Goal: Task Accomplishment & Management: Use online tool/utility

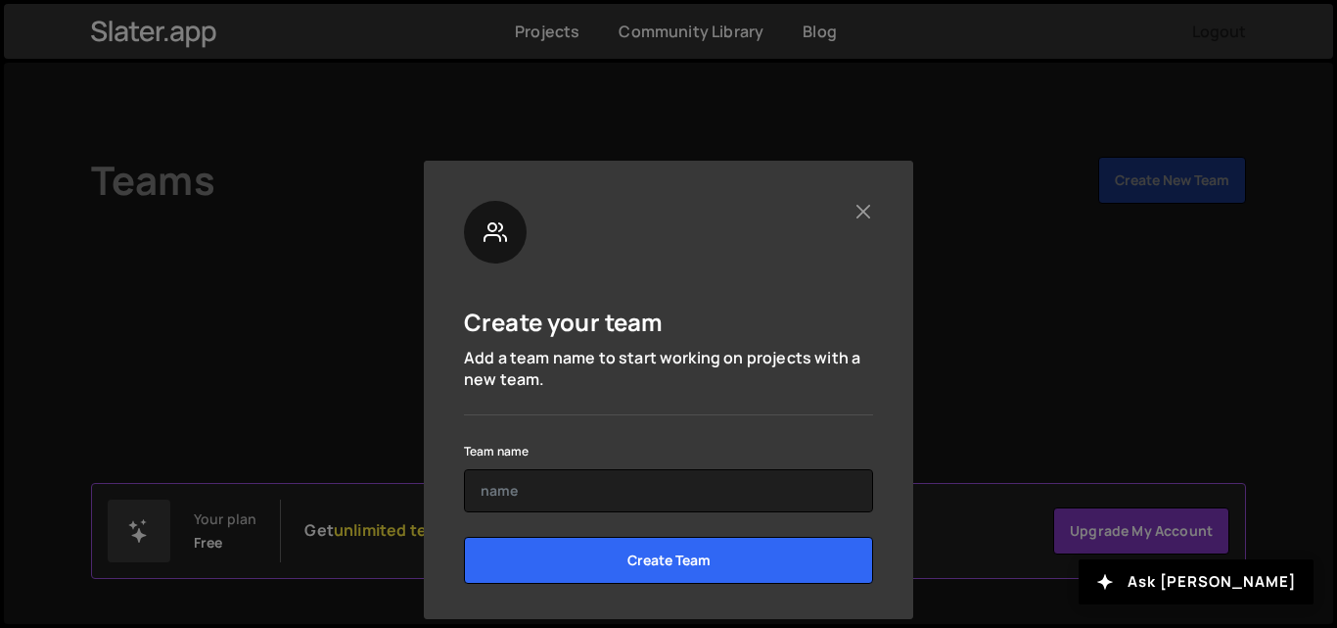
scroll to position [54, 0]
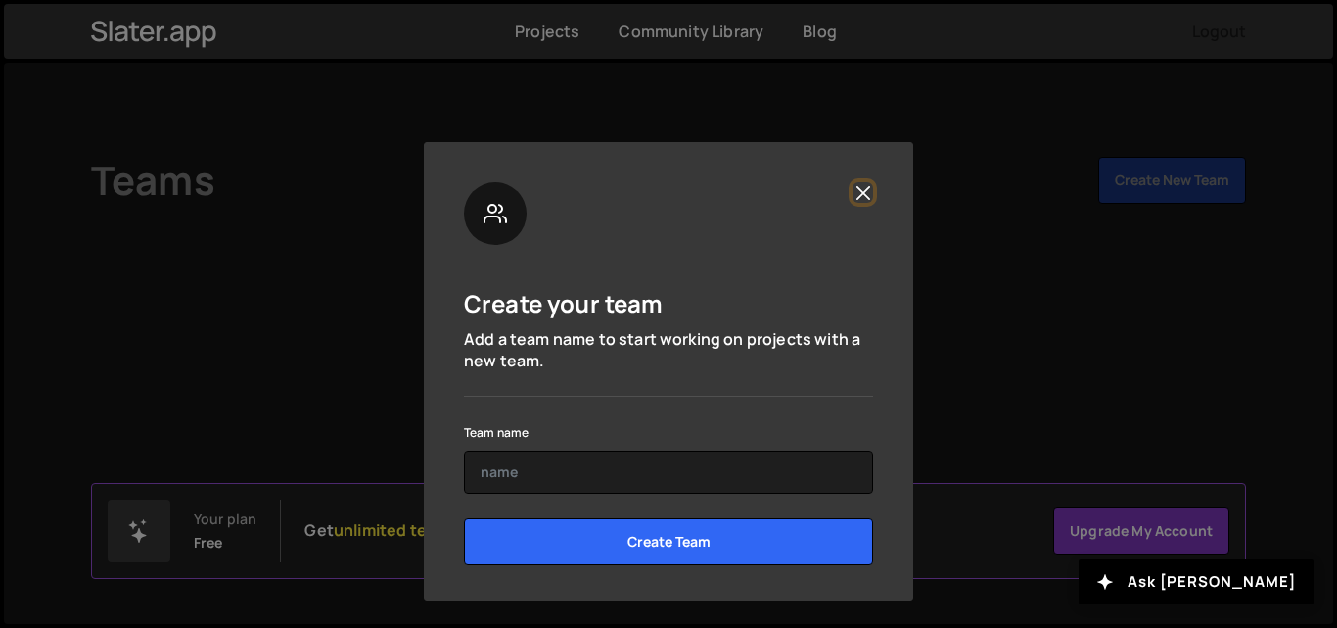
click at [863, 188] on button "Close" at bounding box center [863, 192] width 21 height 21
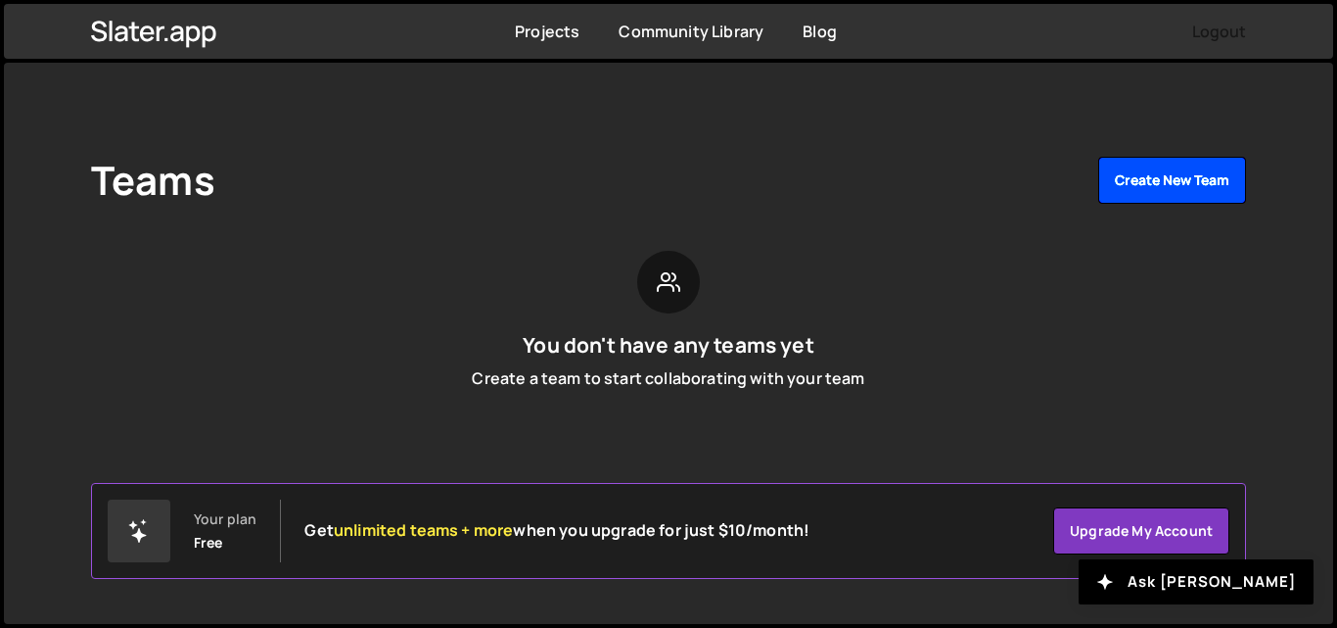
click at [1149, 181] on button "Create New Team" at bounding box center [1173, 180] width 148 height 47
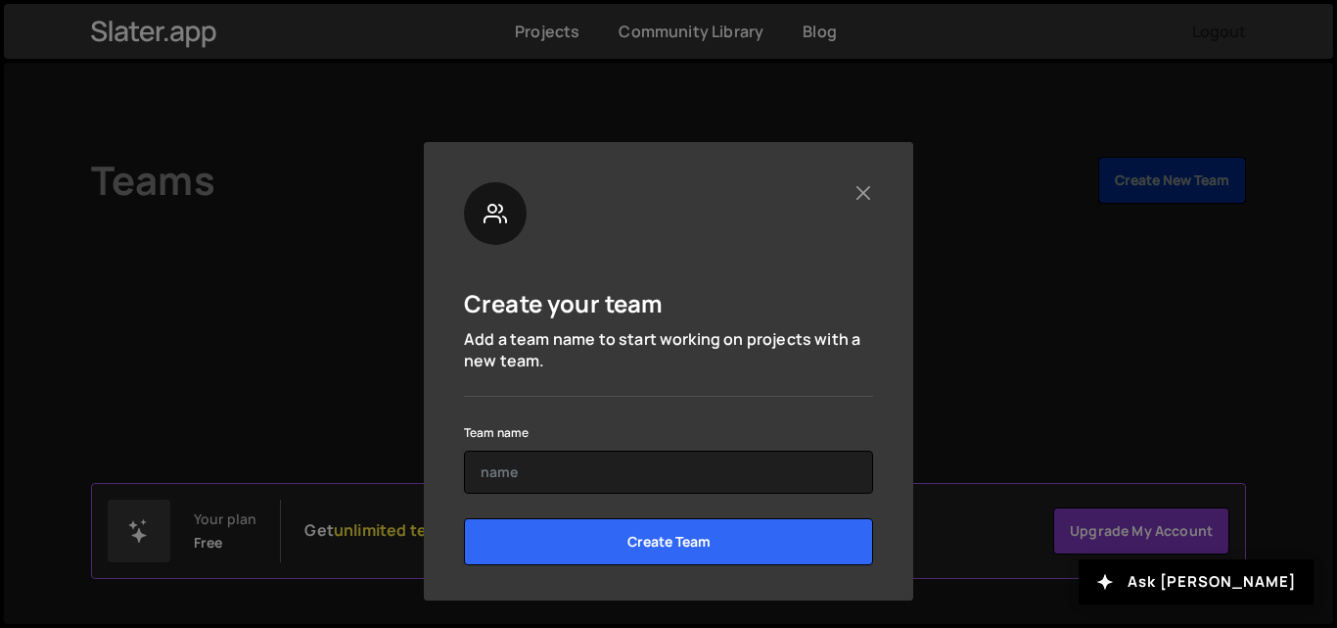
scroll to position [0, 0]
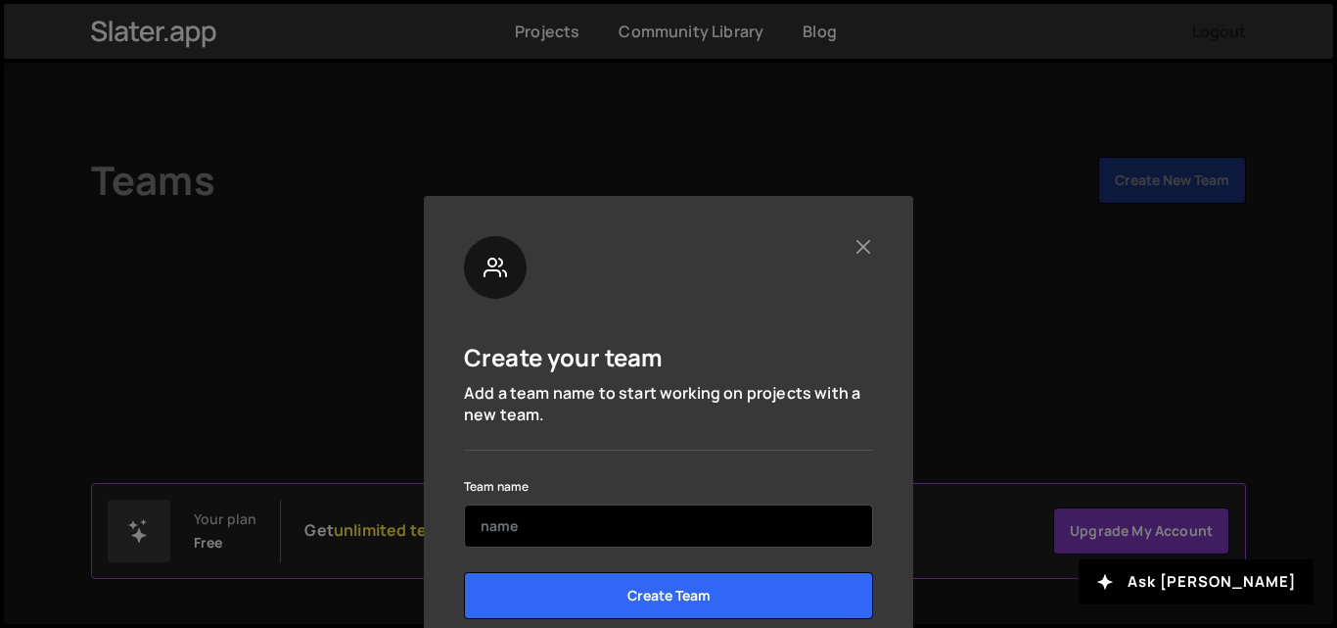
click at [614, 527] on input "text" at bounding box center [668, 525] width 409 height 43
type input "a"
type input "gantulu"
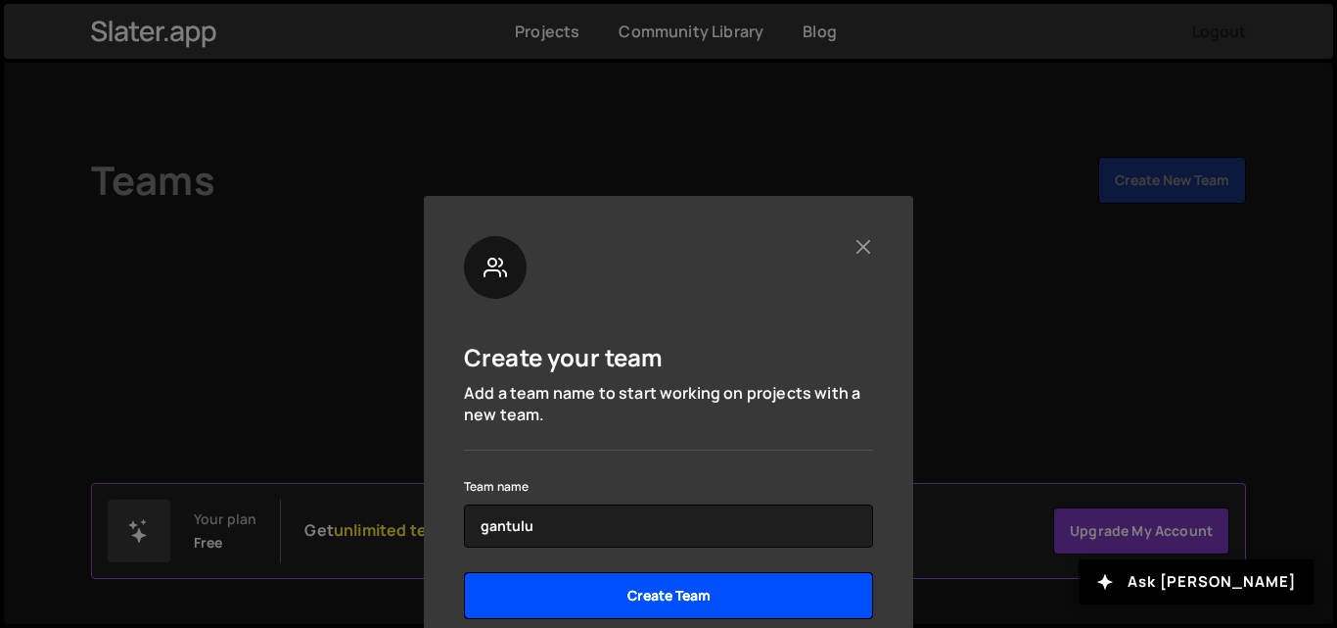
click at [564, 590] on input "Create Team" at bounding box center [668, 595] width 409 height 47
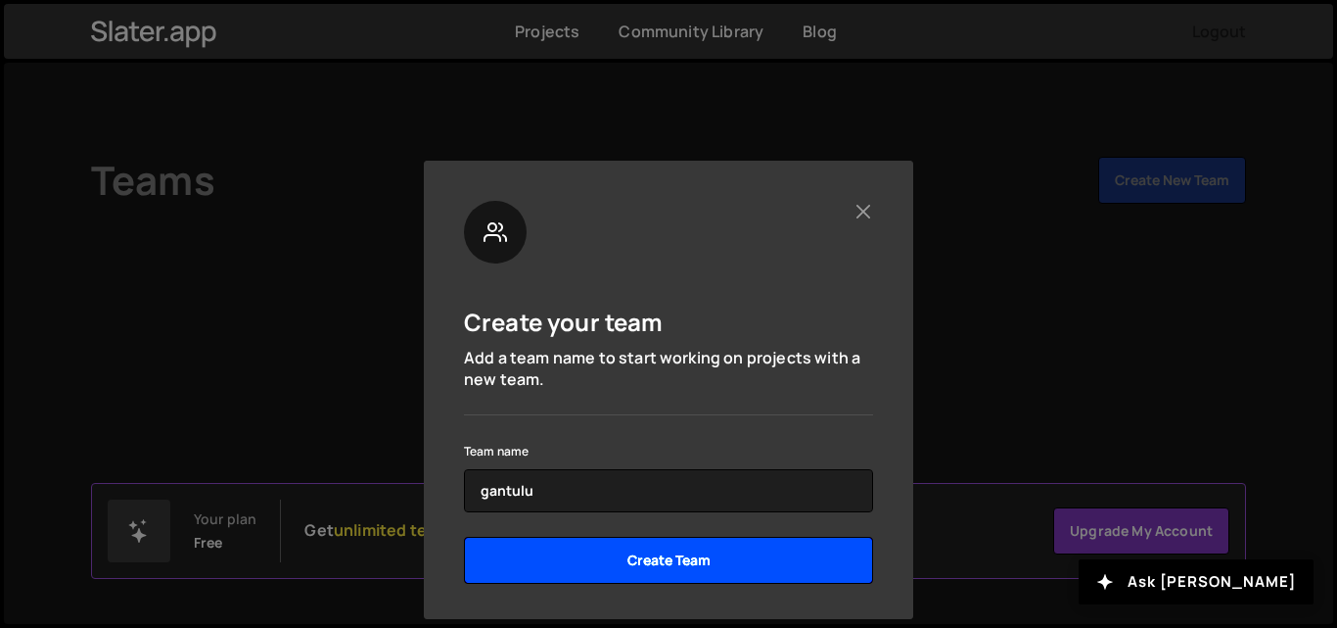
scroll to position [54, 0]
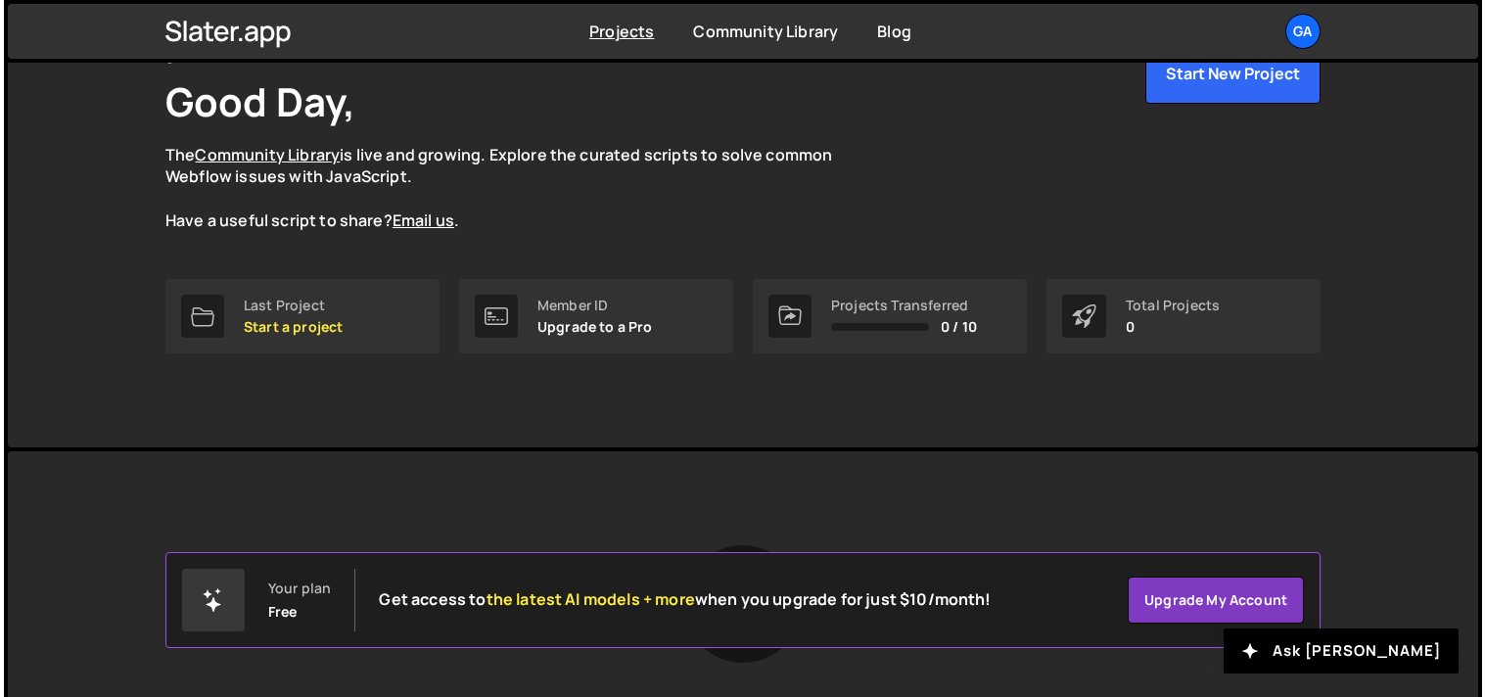
scroll to position [25, 0]
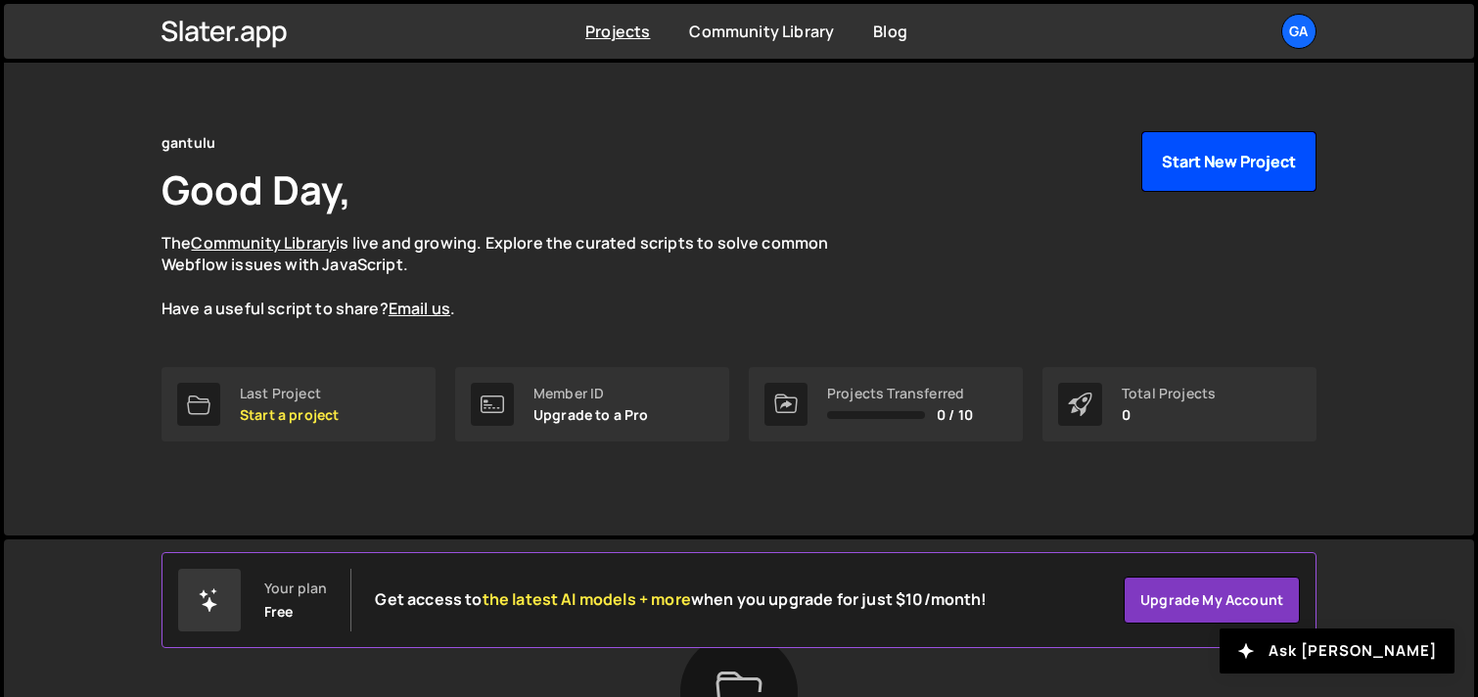
click at [1219, 160] on button "Start New Project" at bounding box center [1229, 161] width 175 height 61
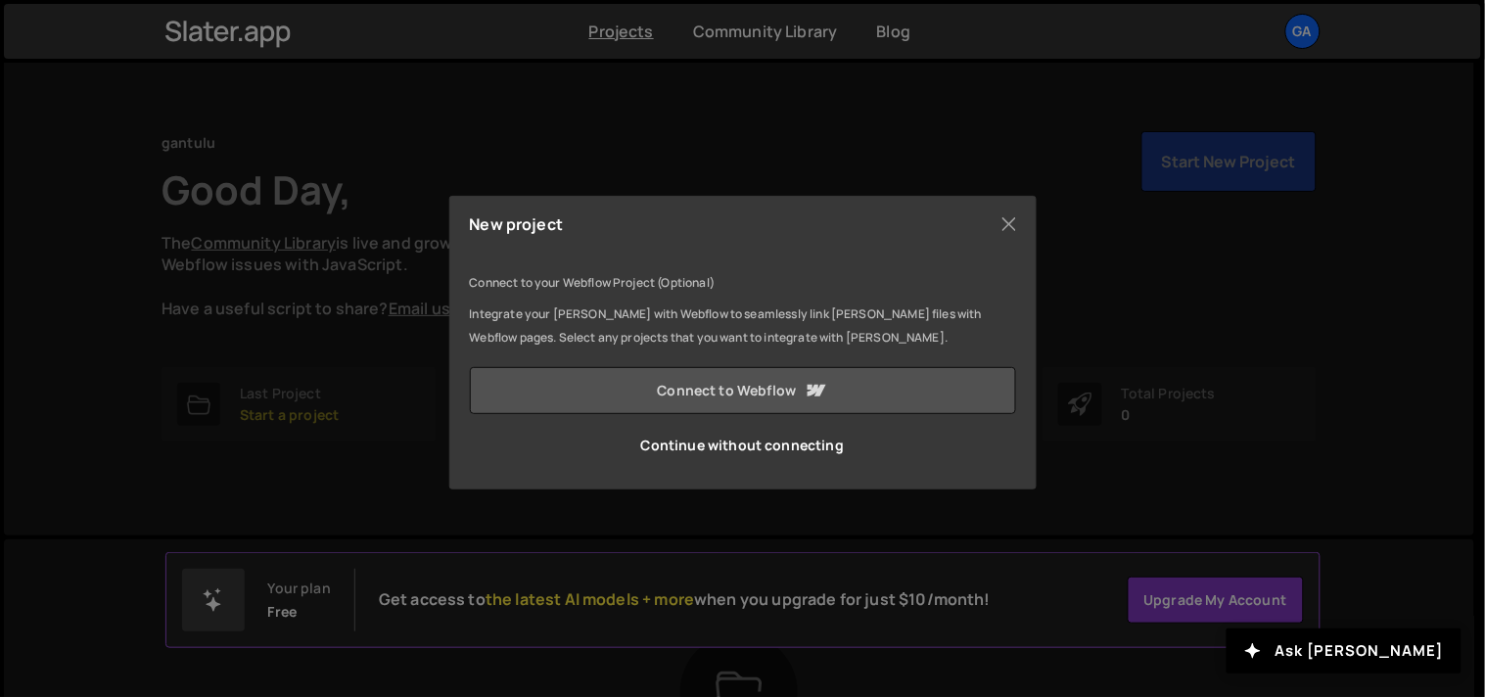
click at [736, 390] on link "Connect to Webflow" at bounding box center [743, 390] width 546 height 47
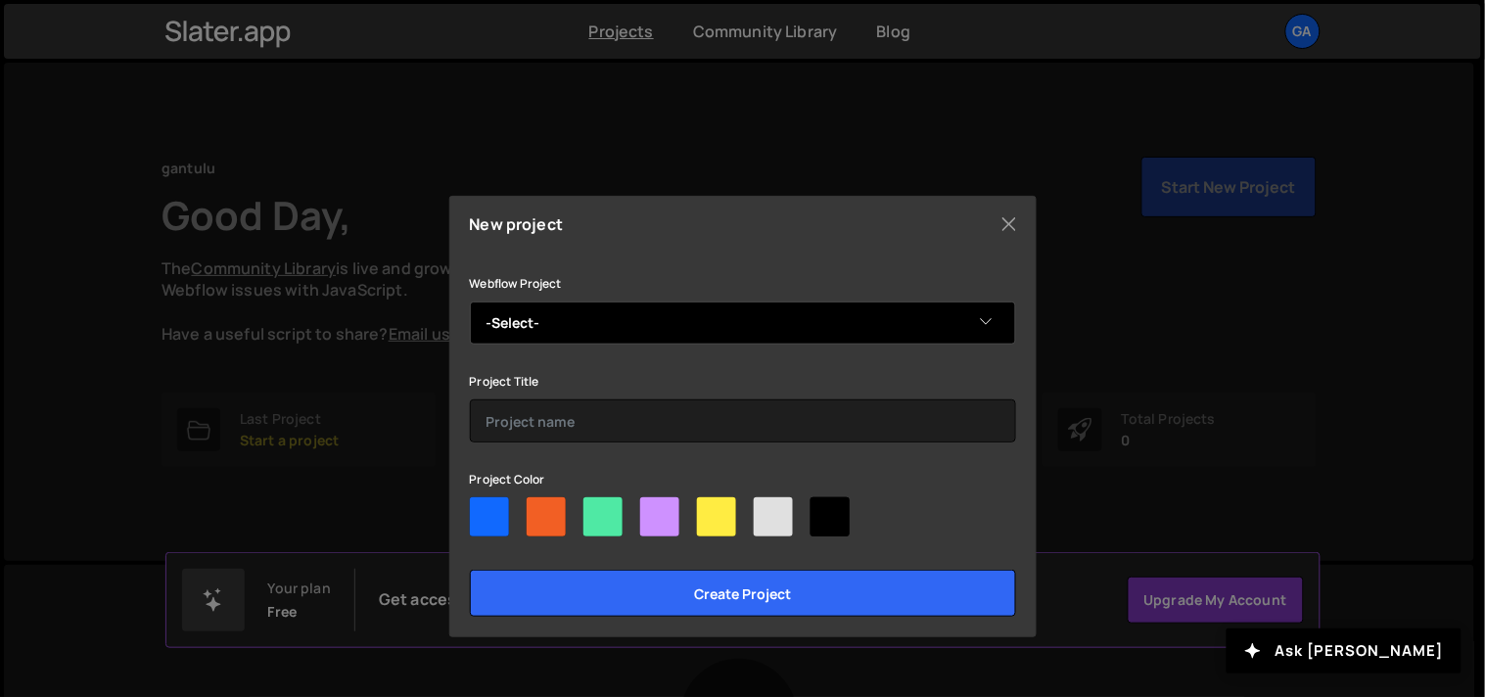
click at [624, 321] on select "-Select- Gantulu" at bounding box center [743, 323] width 546 height 43
select select "67fe60d7435e15a8aed361e0"
click at [470, 302] on select "-Select- Gantulu" at bounding box center [743, 323] width 546 height 43
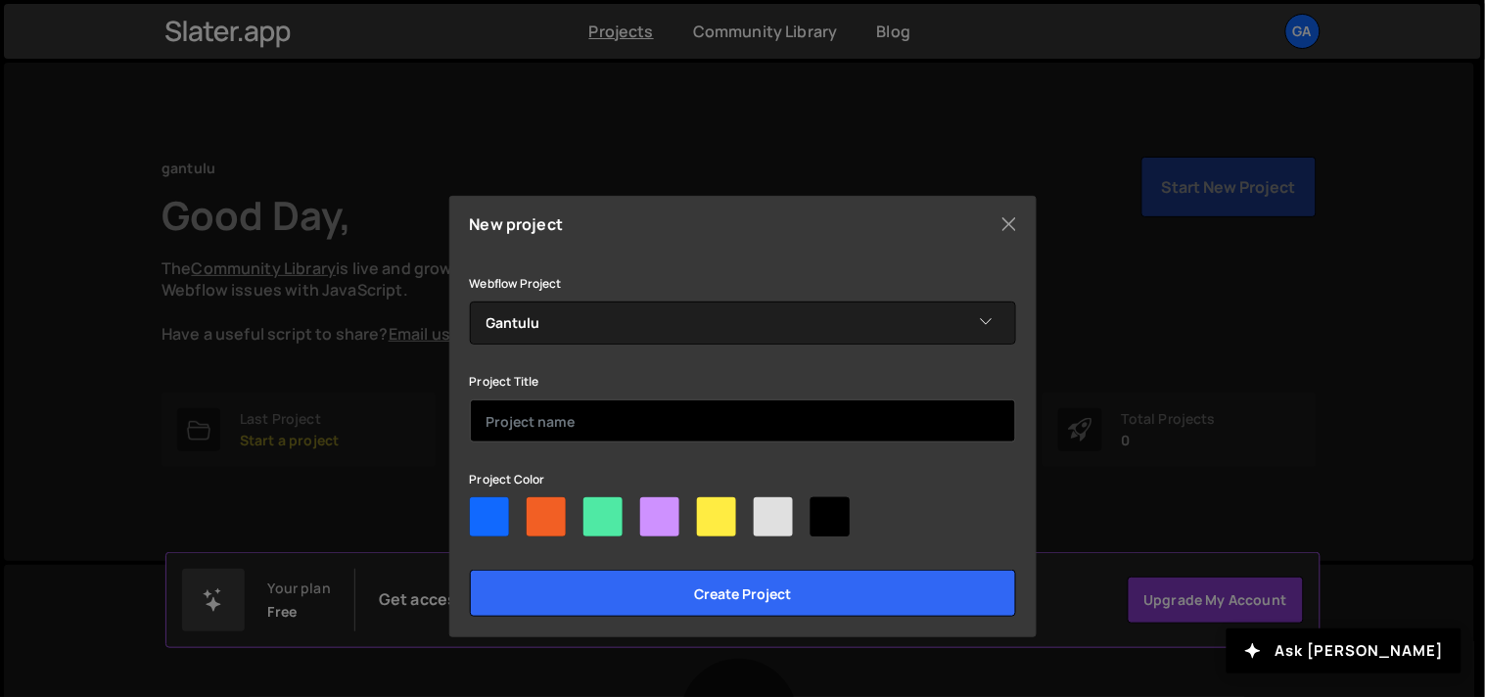
click at [560, 421] on input "text" at bounding box center [743, 420] width 546 height 43
type input "gantulu"
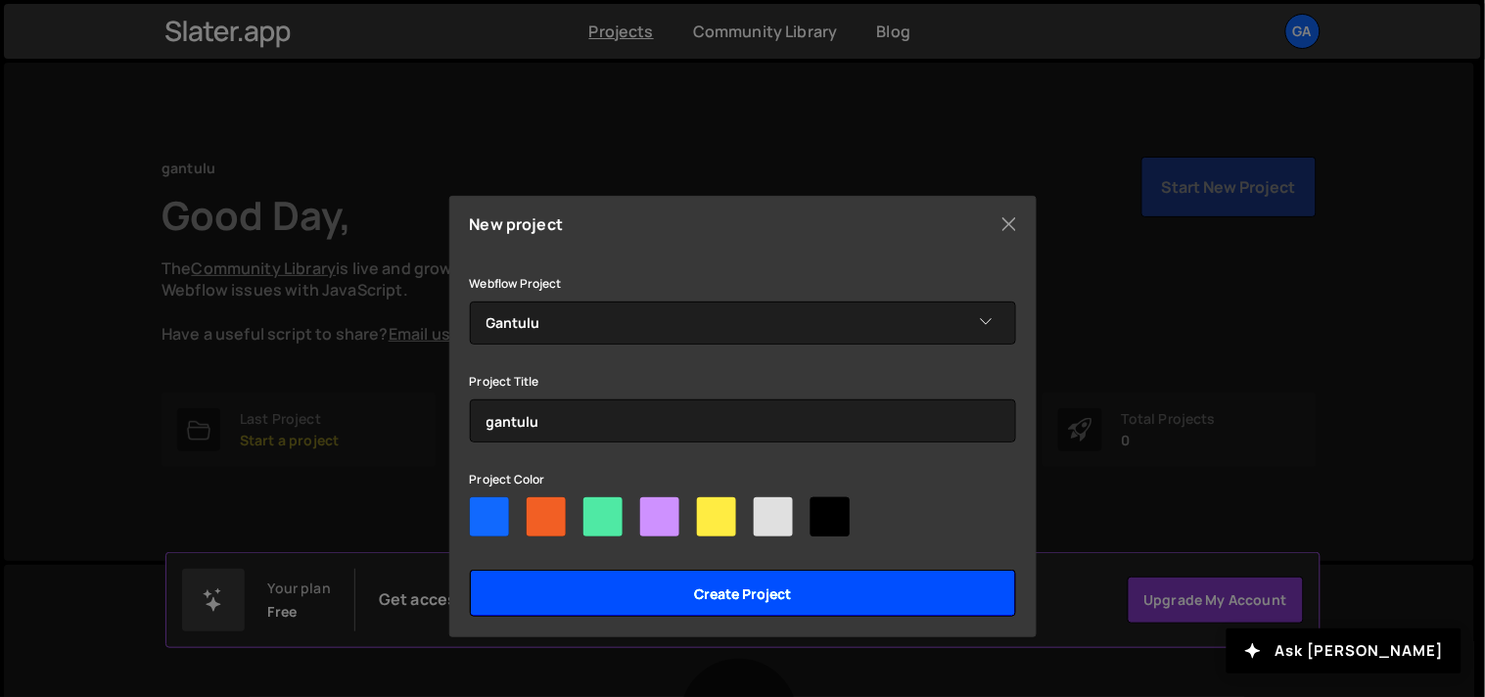
click at [633, 587] on input "Create project" at bounding box center [743, 593] width 546 height 47
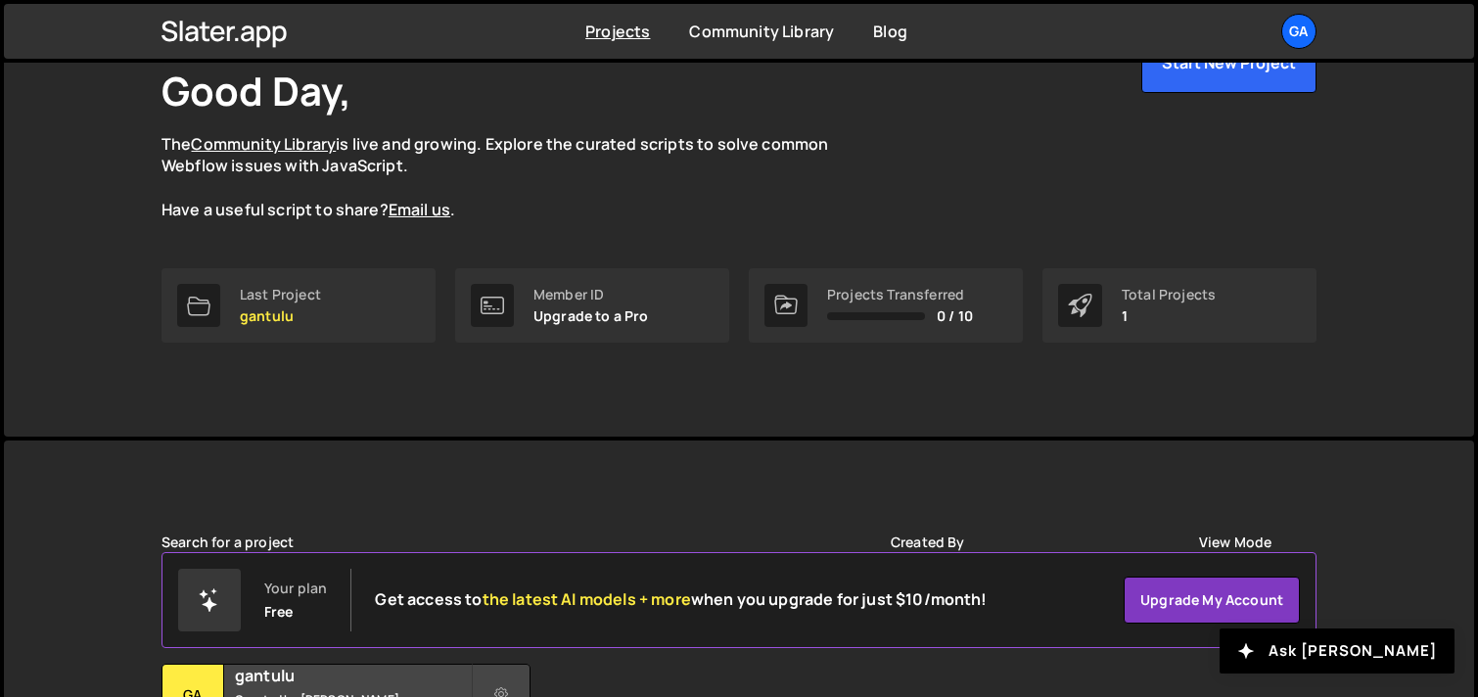
scroll to position [309, 0]
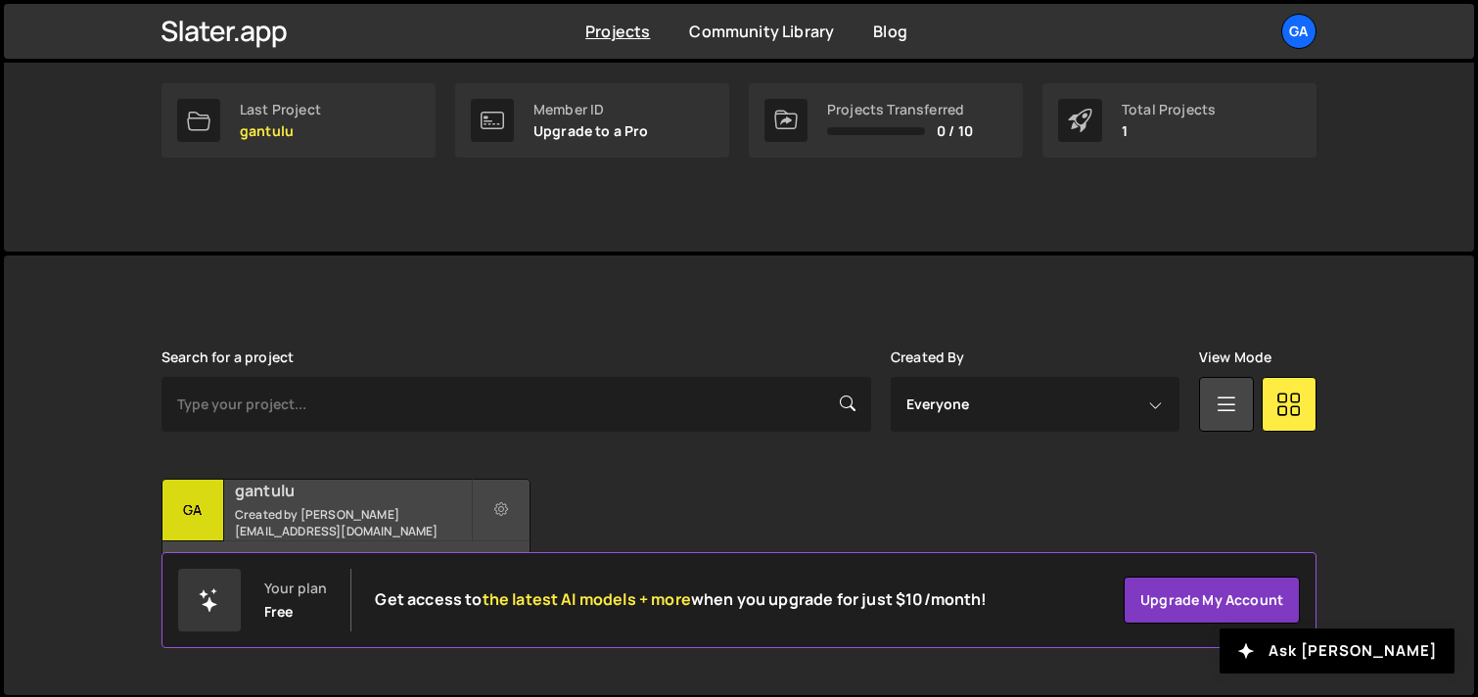
click at [370, 497] on h2 "gantulu" at bounding box center [353, 491] width 236 height 22
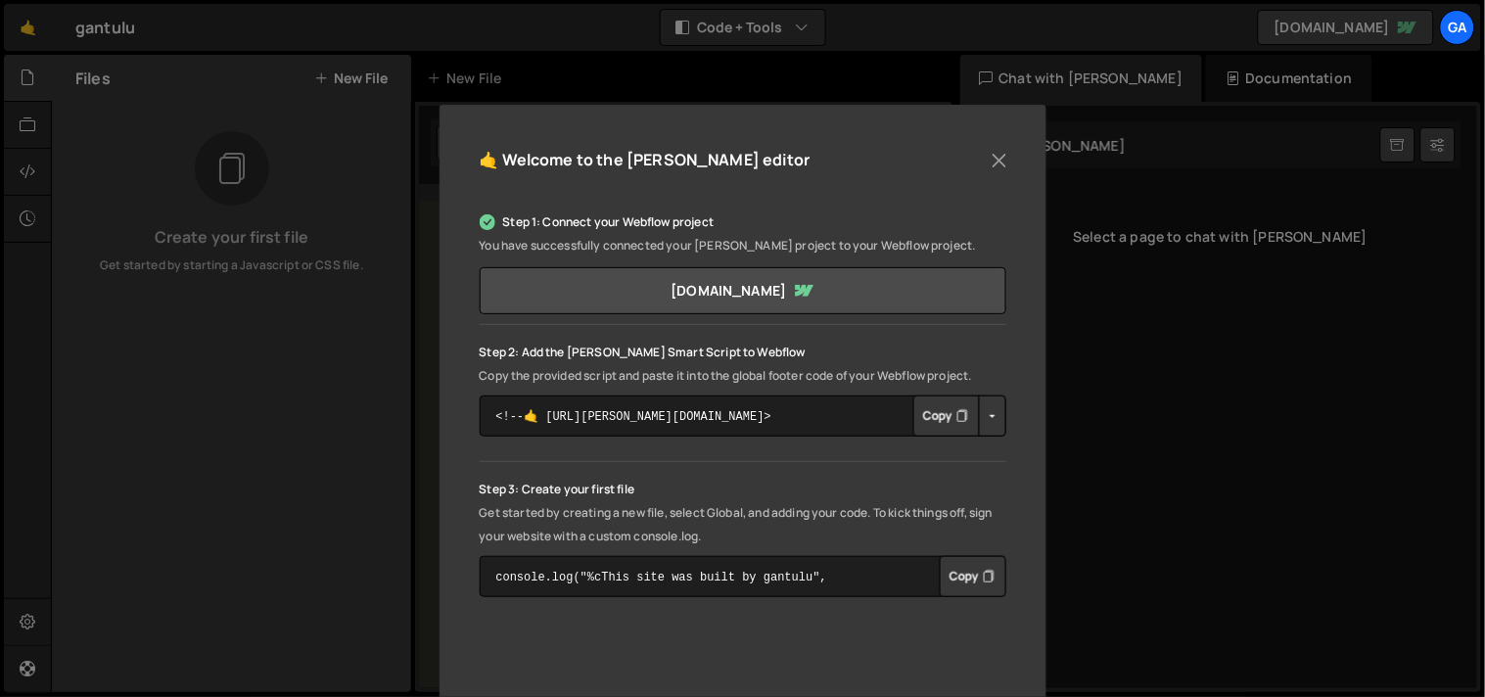
scroll to position [217, 0]
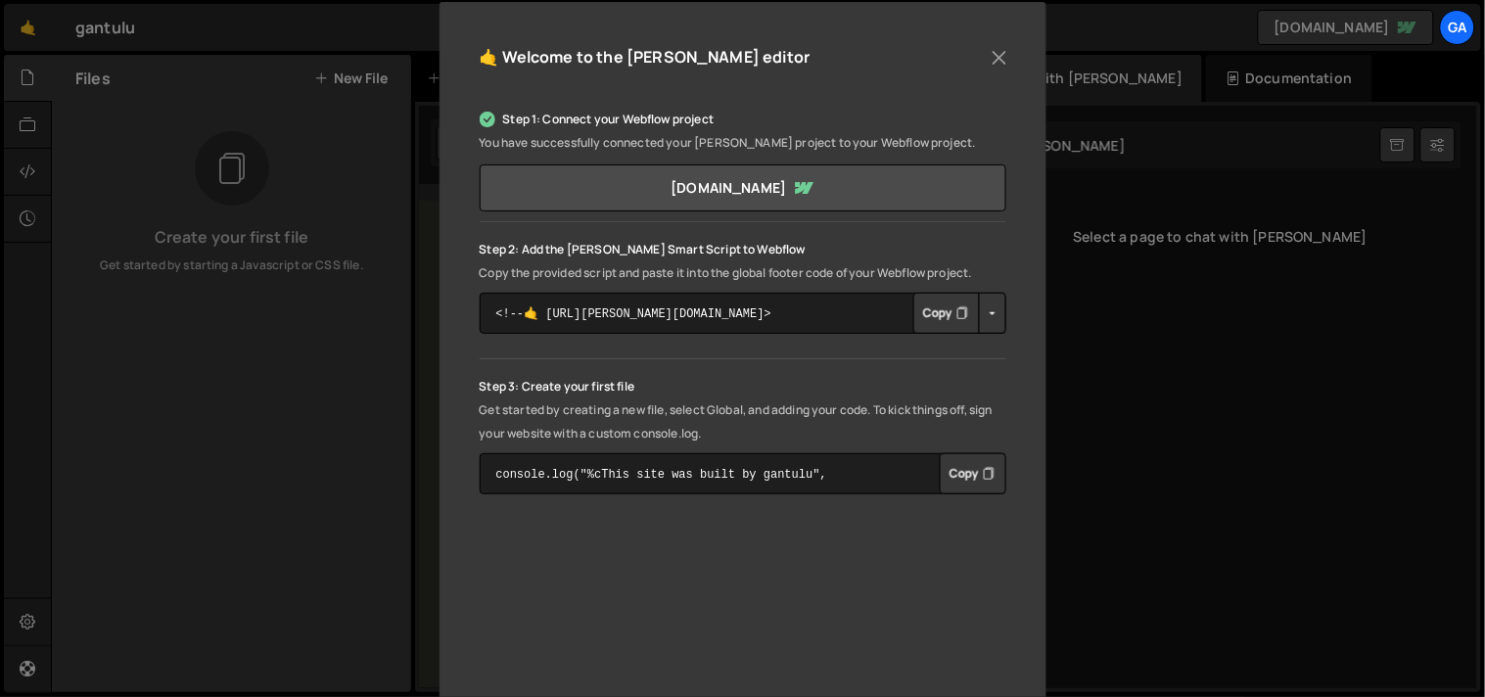
click at [992, 309] on button "Button group with nested dropdown" at bounding box center [992, 313] width 27 height 41
click at [869, 253] on p "Step 2: Add the [PERSON_NAME] Smart Script to Webflow" at bounding box center [743, 249] width 527 height 23
click at [984, 310] on button "Button group with nested dropdown" at bounding box center [992, 313] width 27 height 41
click at [944, 272] on p "Copy the provided script and paste it into the global footer code of your Webfl…" at bounding box center [743, 272] width 527 height 23
click at [951, 309] on button "Copy" at bounding box center [947, 313] width 67 height 41
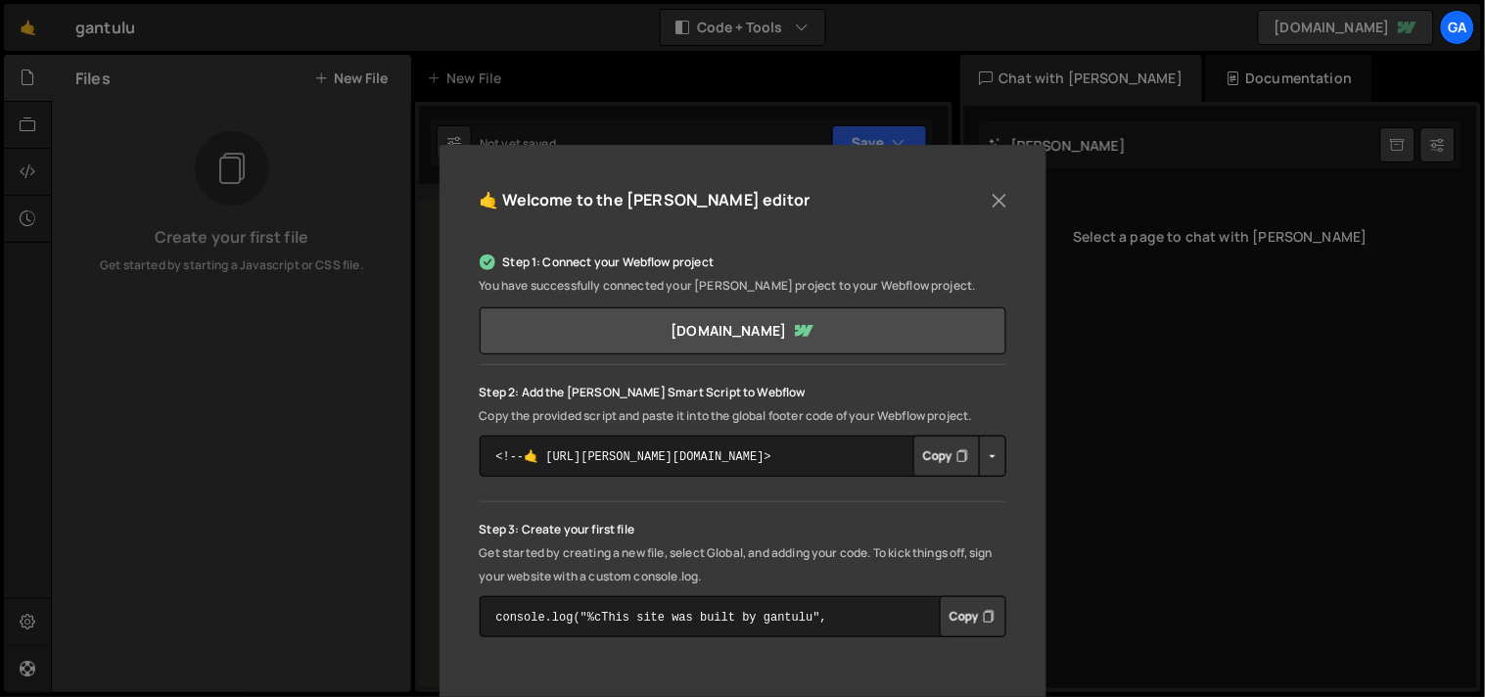
scroll to position [109, 0]
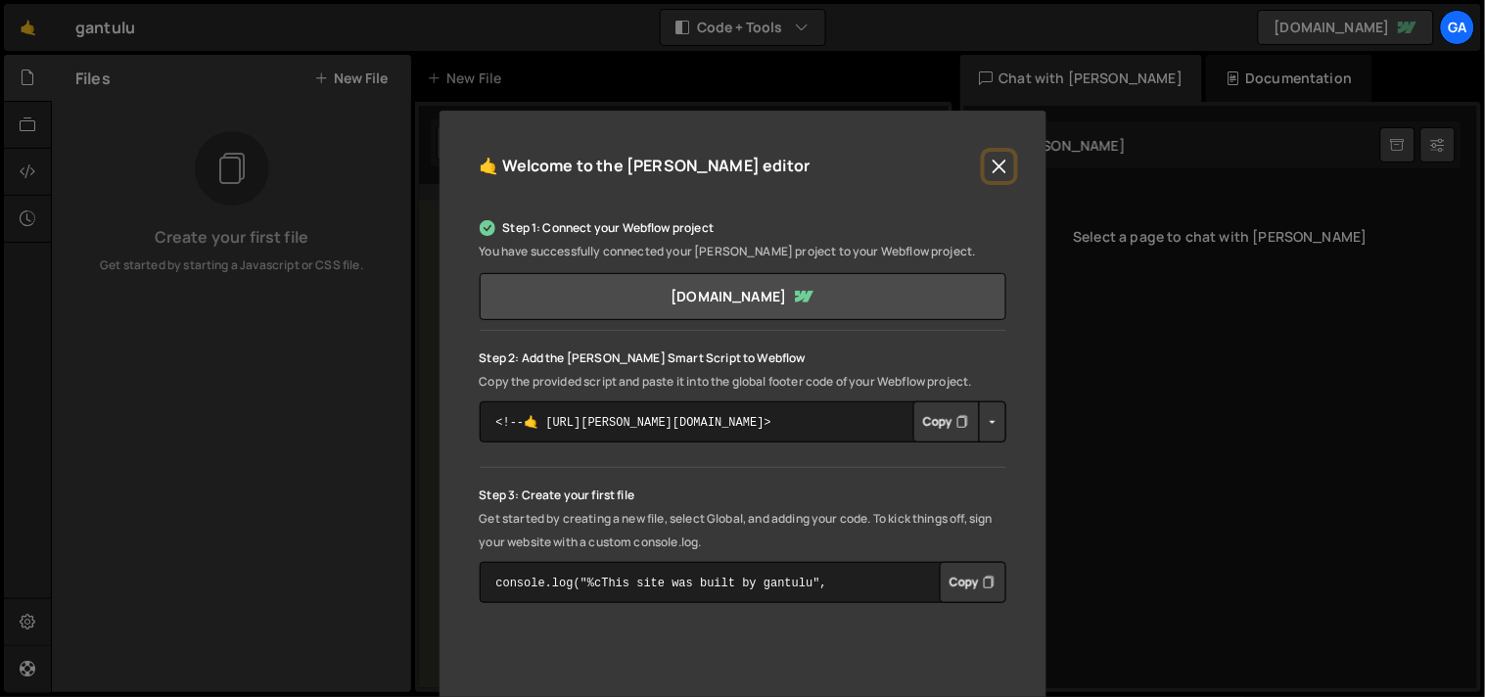
click at [992, 167] on button "Close" at bounding box center [999, 166] width 29 height 29
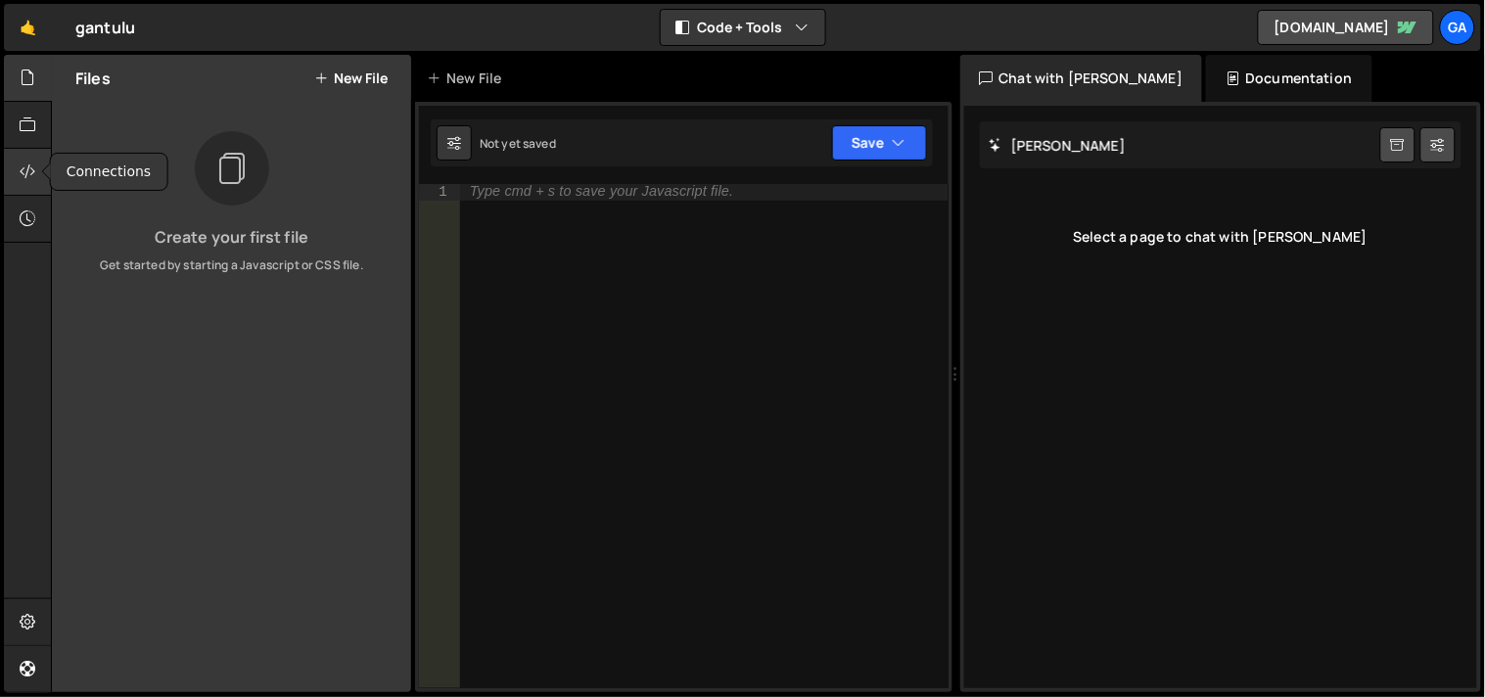
click at [16, 173] on div at bounding box center [28, 172] width 48 height 47
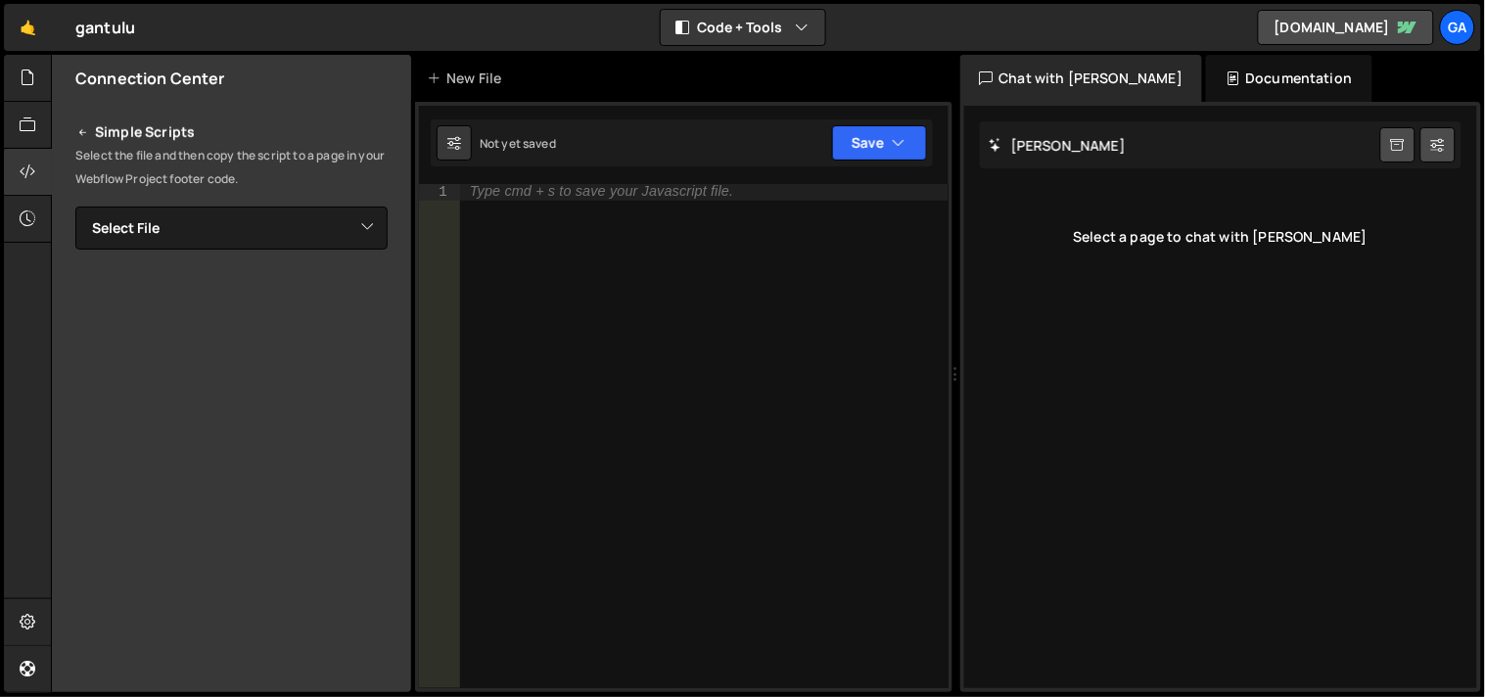
scroll to position [341, 0]
click at [245, 222] on select "Select File" at bounding box center [231, 225] width 312 height 43
click at [75, 204] on select "Select File" at bounding box center [231, 225] width 312 height 43
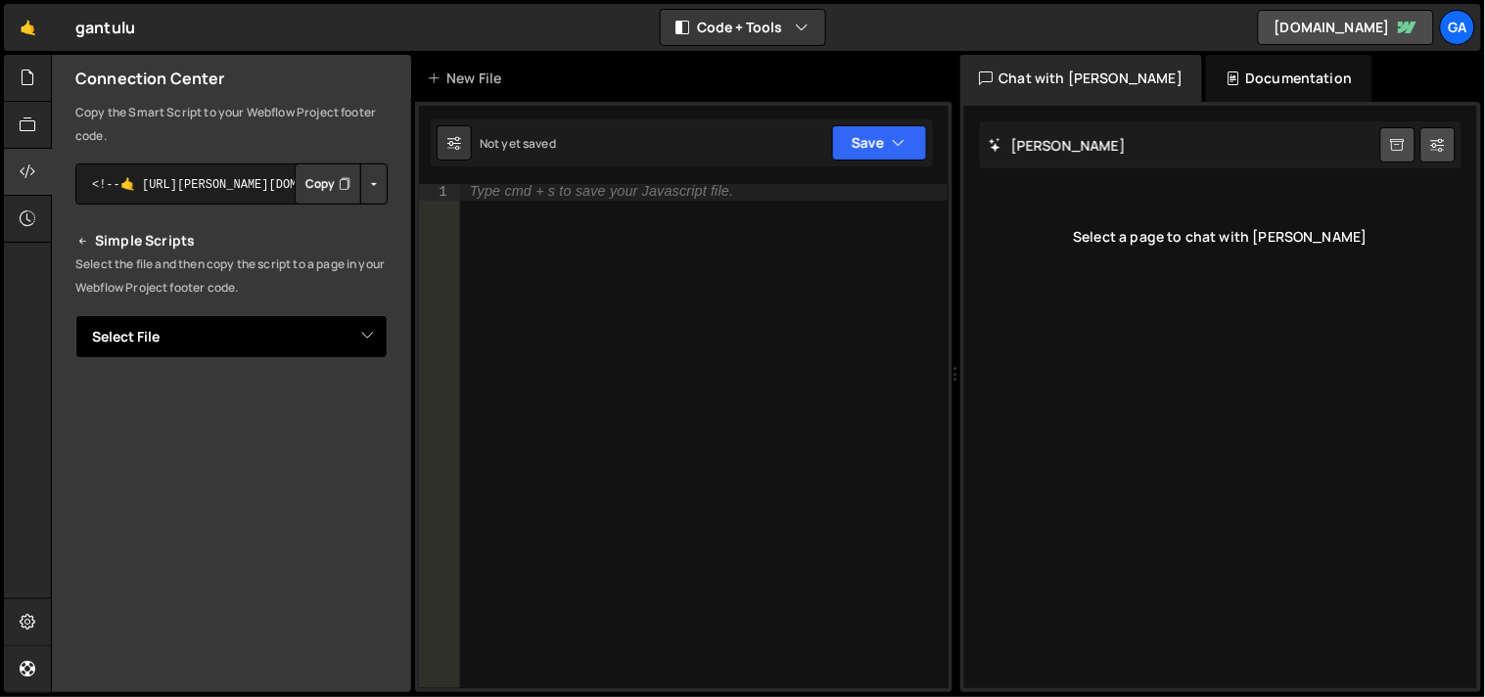
scroll to position [123, 0]
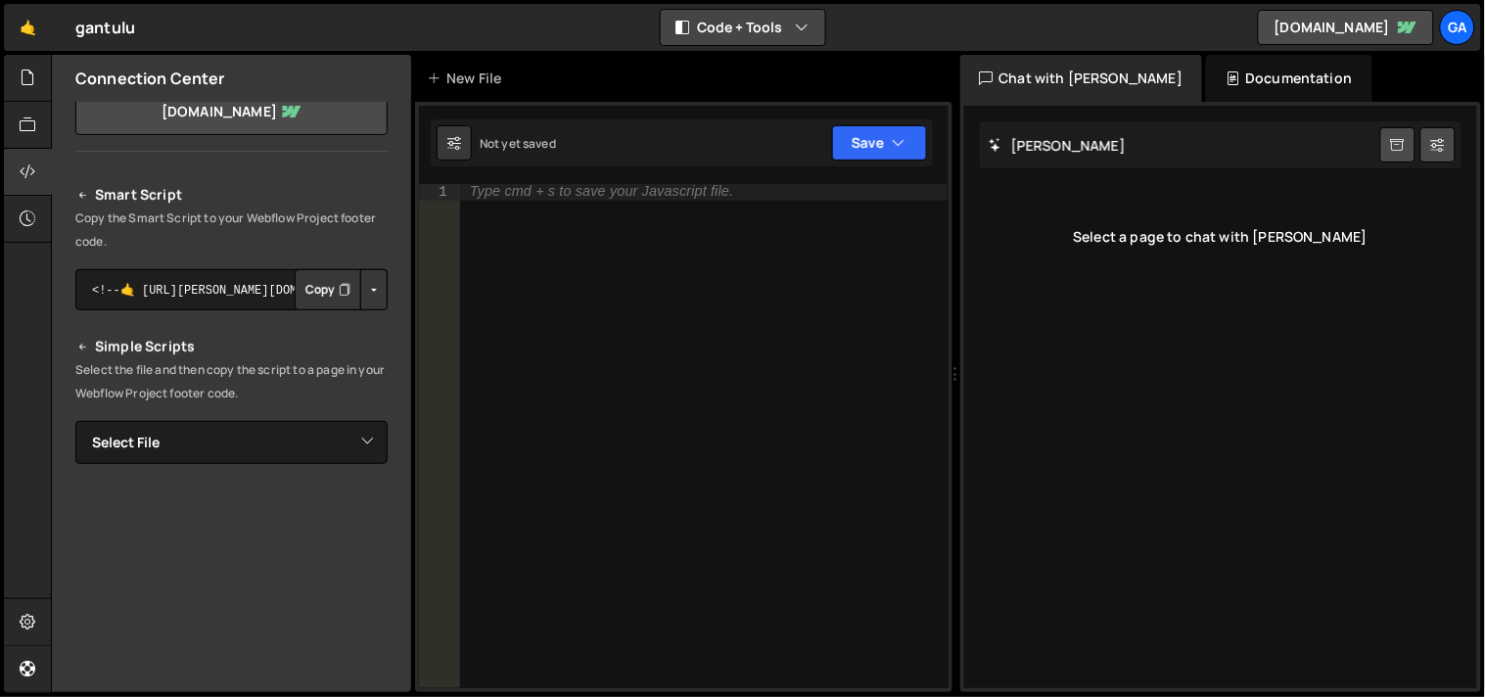
click at [774, 29] on button "Code + Tools" at bounding box center [743, 27] width 164 height 35
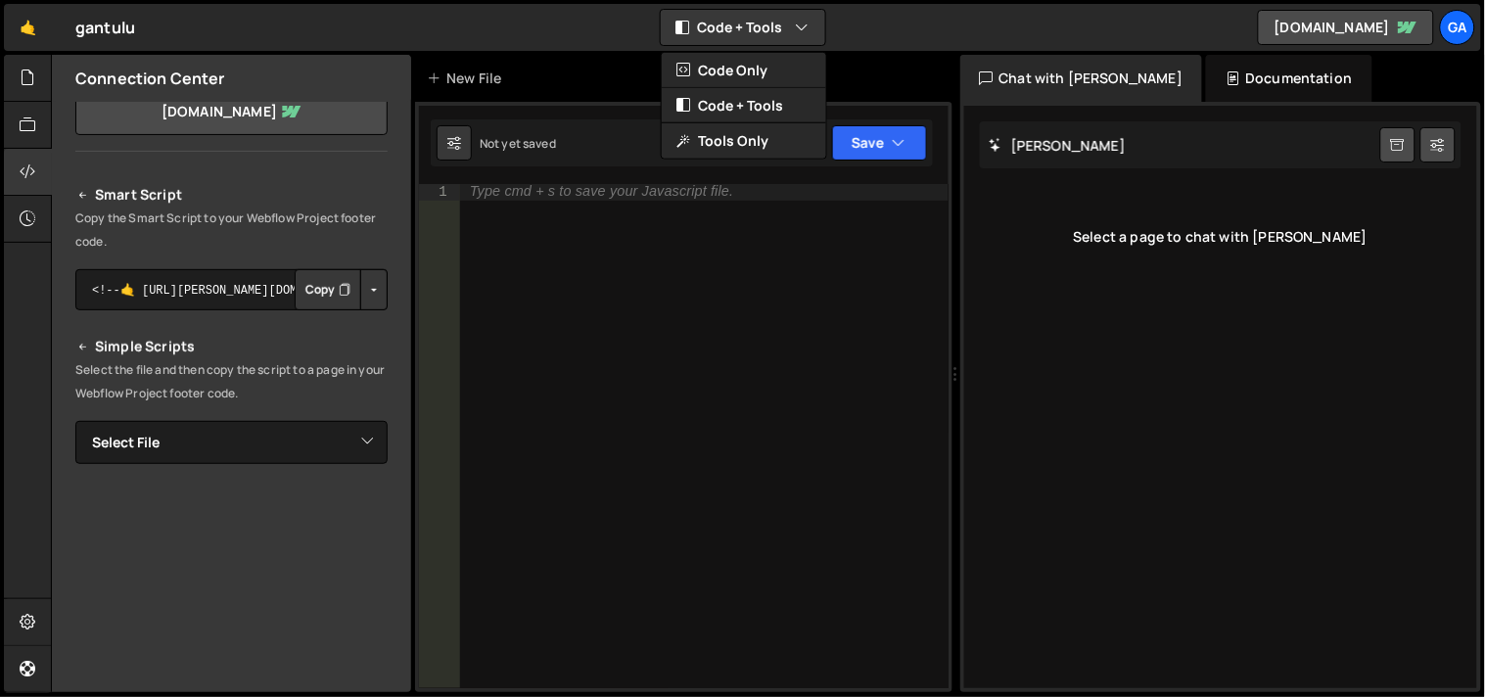
click at [663, 267] on div "Type cmd + s to save your Javascript file." at bounding box center [705, 453] width 490 height 539
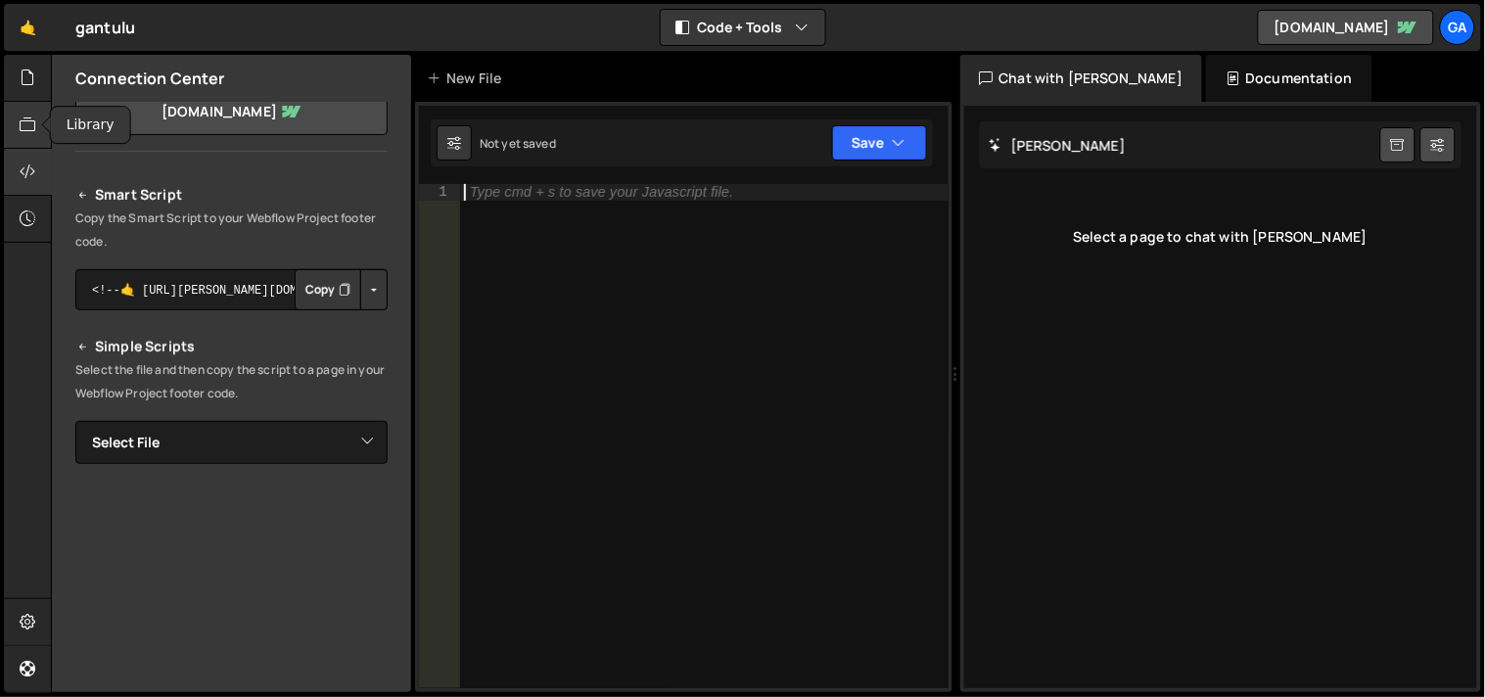
click at [10, 130] on div at bounding box center [28, 125] width 48 height 47
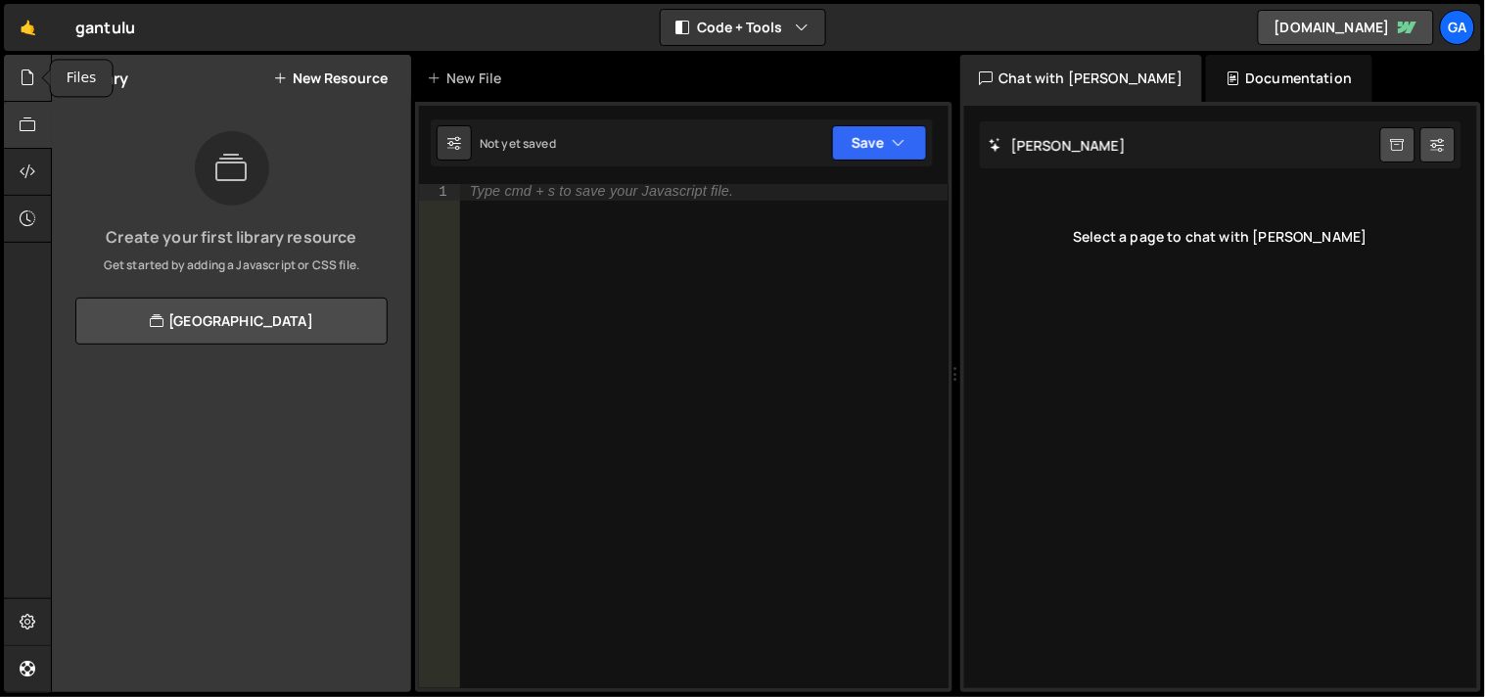
click at [17, 73] on div at bounding box center [28, 78] width 48 height 47
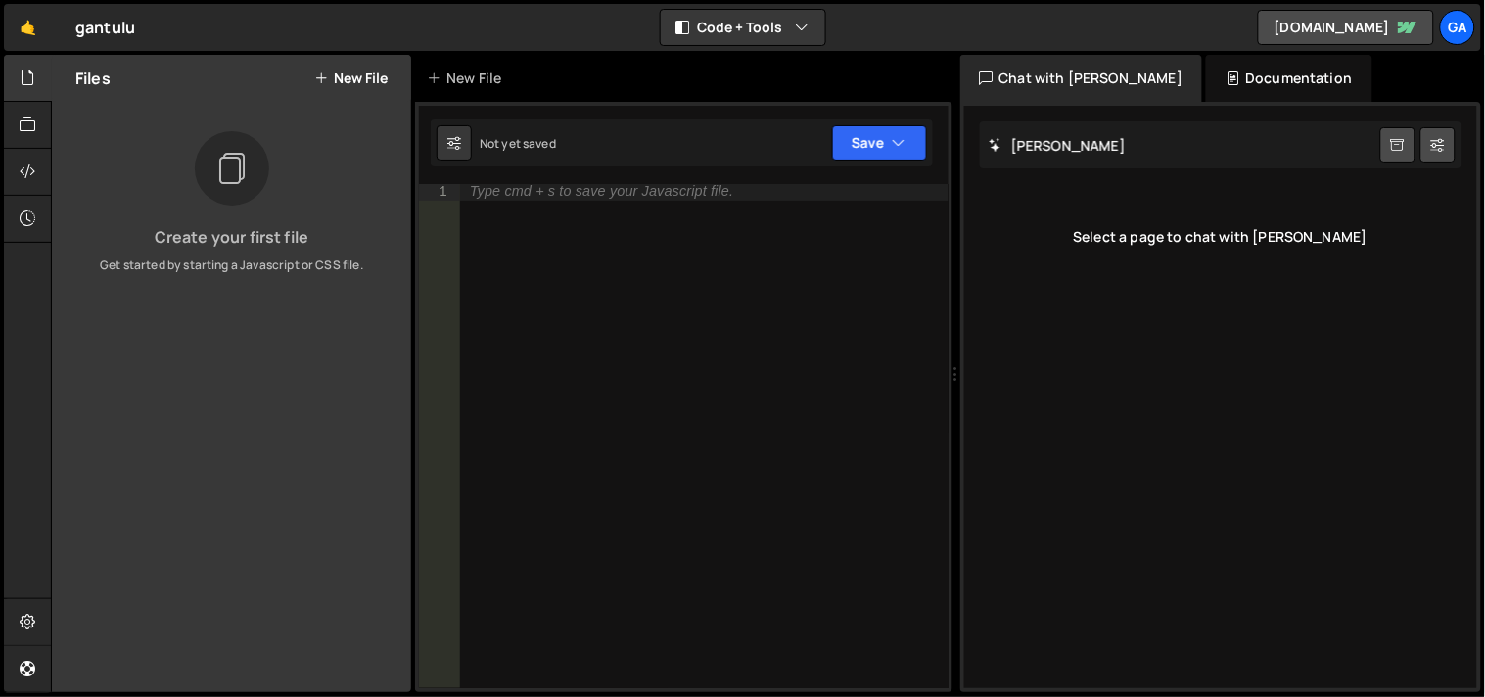
click at [340, 76] on button "New File" at bounding box center [350, 78] width 73 height 16
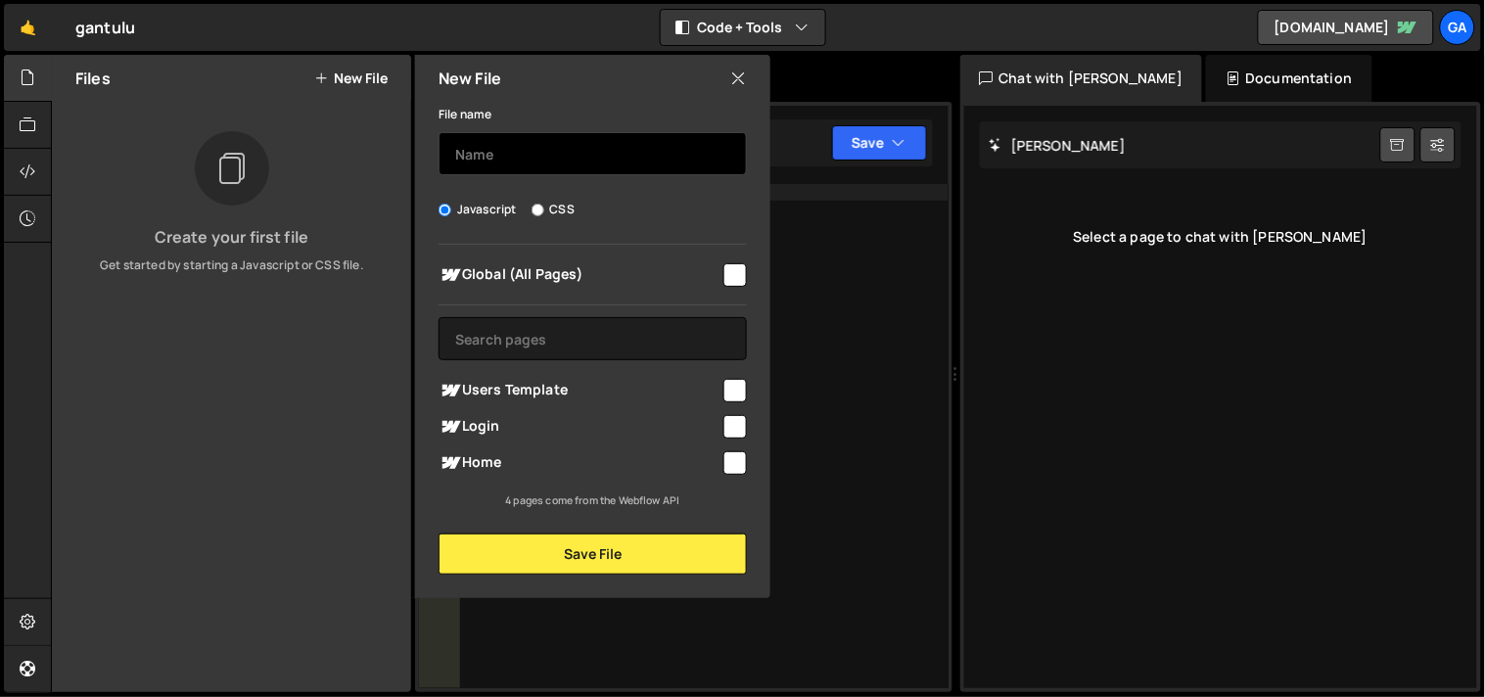
click at [523, 162] on input "text" at bounding box center [593, 153] width 308 height 43
type input "viewport.js"
click at [732, 268] on input "checkbox" at bounding box center [735, 274] width 23 height 23
checkbox input "true"
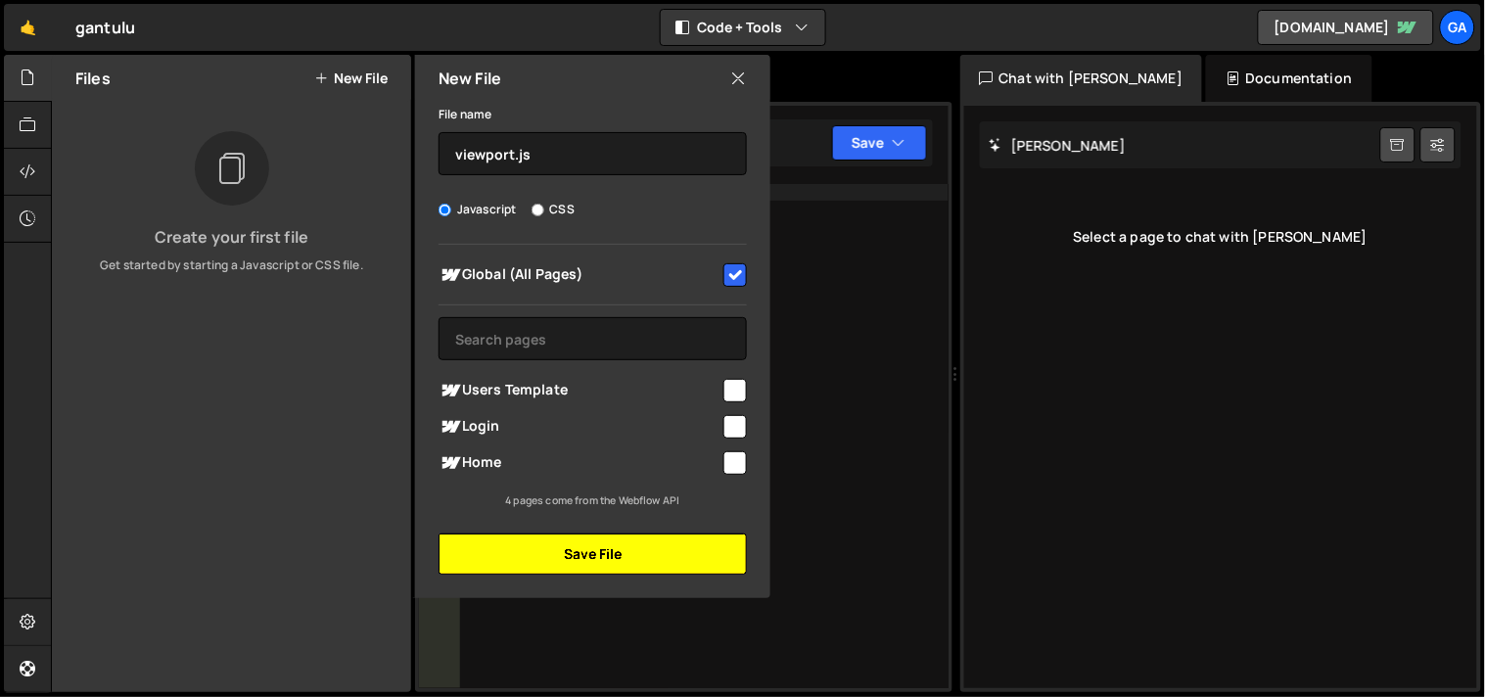
click at [584, 554] on button "Save File" at bounding box center [593, 554] width 308 height 41
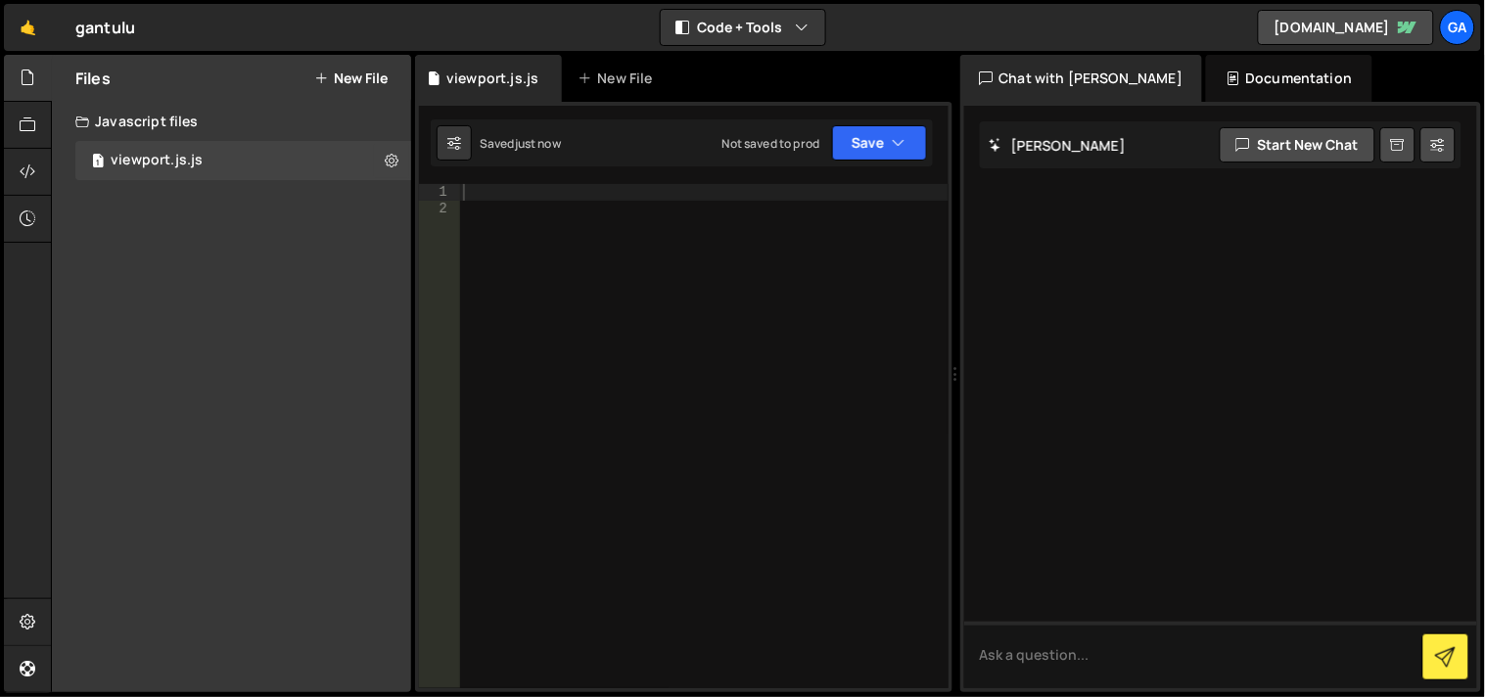
click at [590, 305] on div at bounding box center [704, 453] width 491 height 539
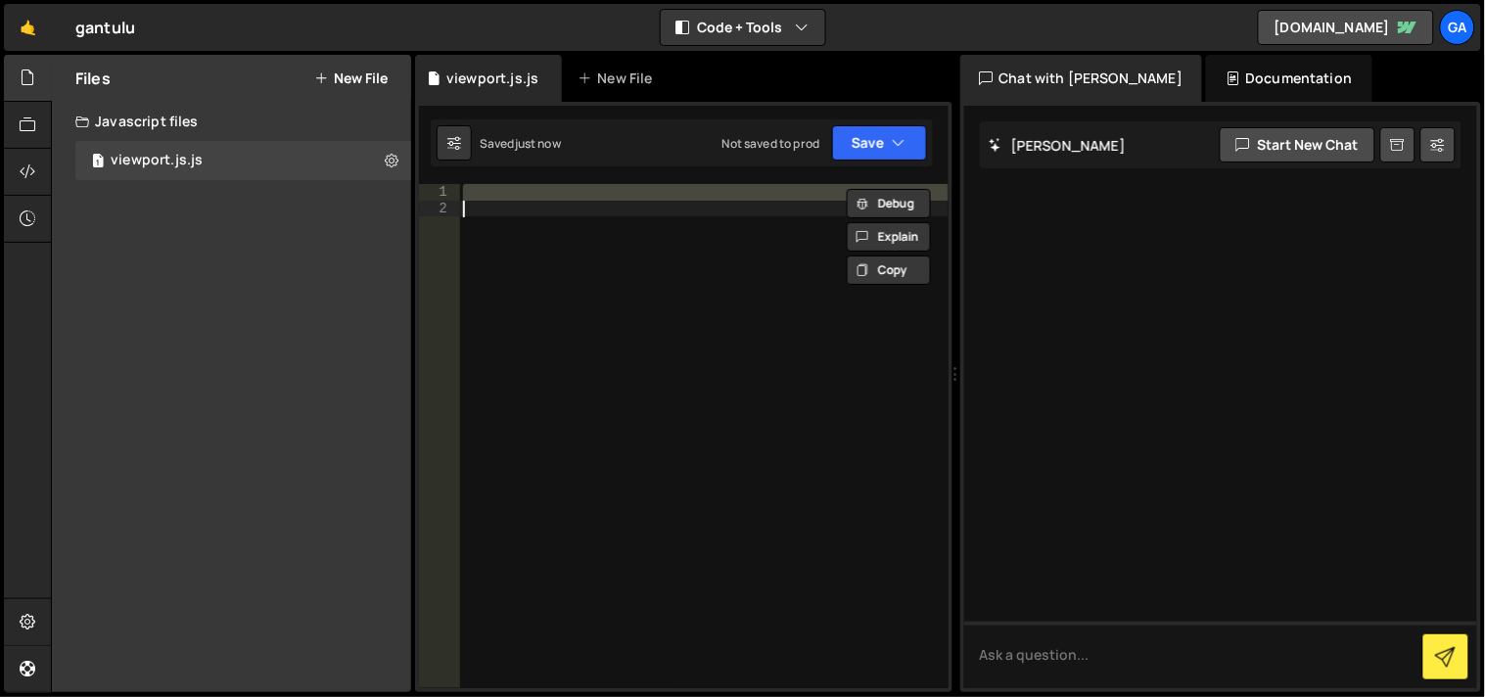
paste textarea
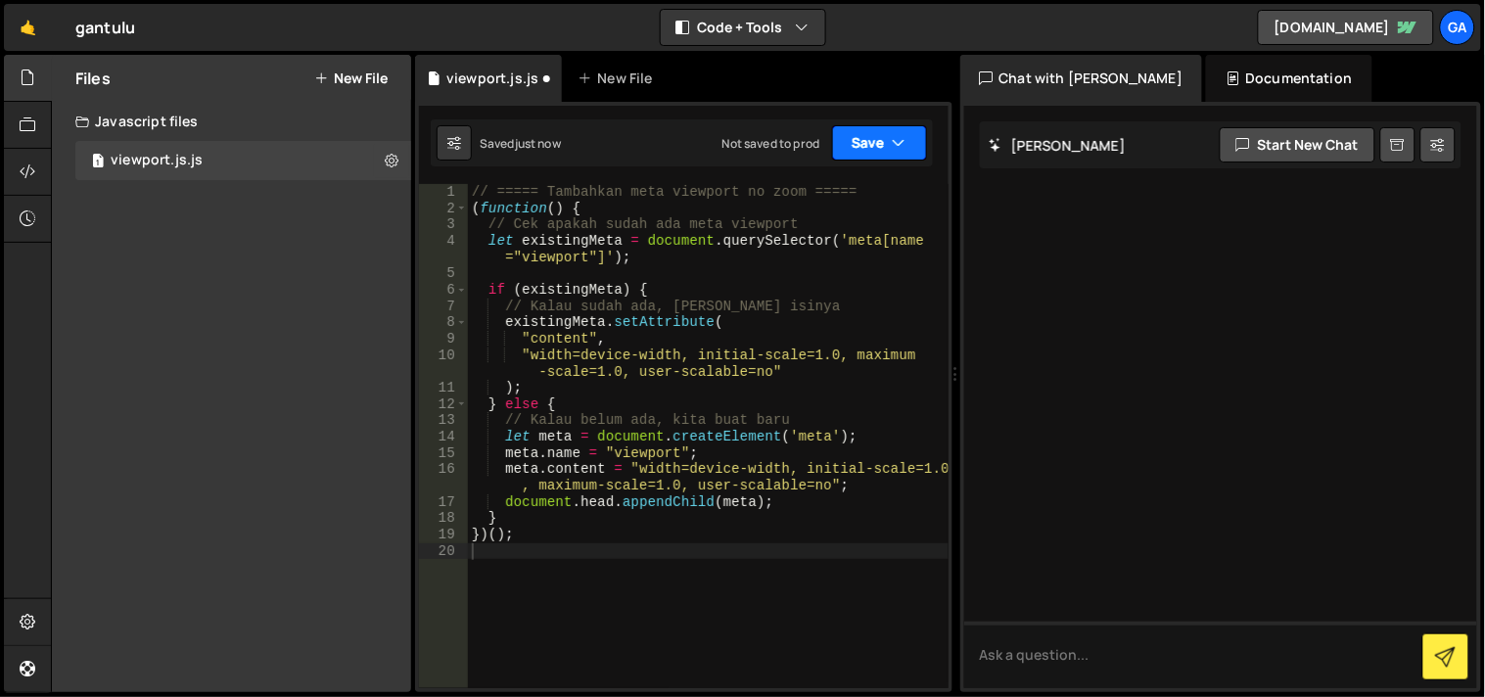
click at [878, 143] on button "Save" at bounding box center [879, 142] width 95 height 35
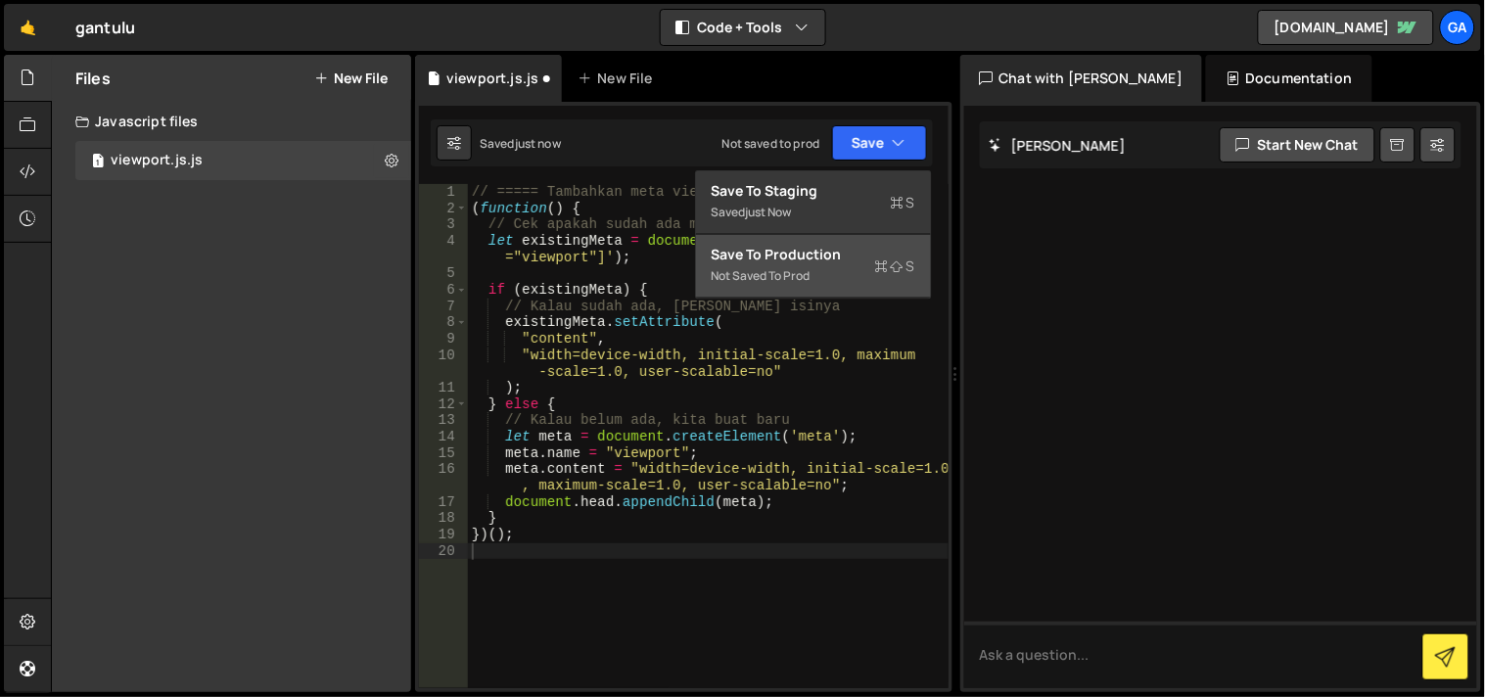
click at [775, 255] on div "Save to Production S" at bounding box center [814, 255] width 204 height 20
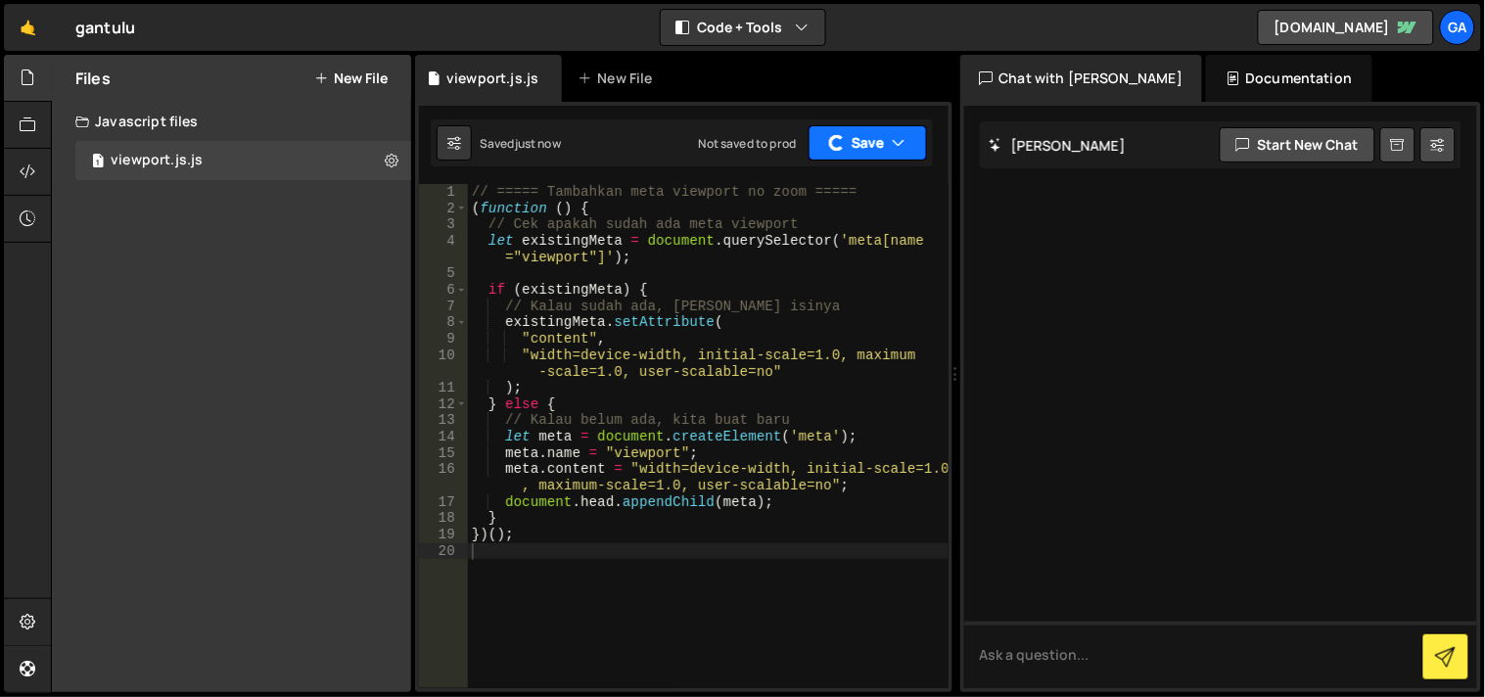
click at [872, 127] on button "Save" at bounding box center [868, 142] width 118 height 35
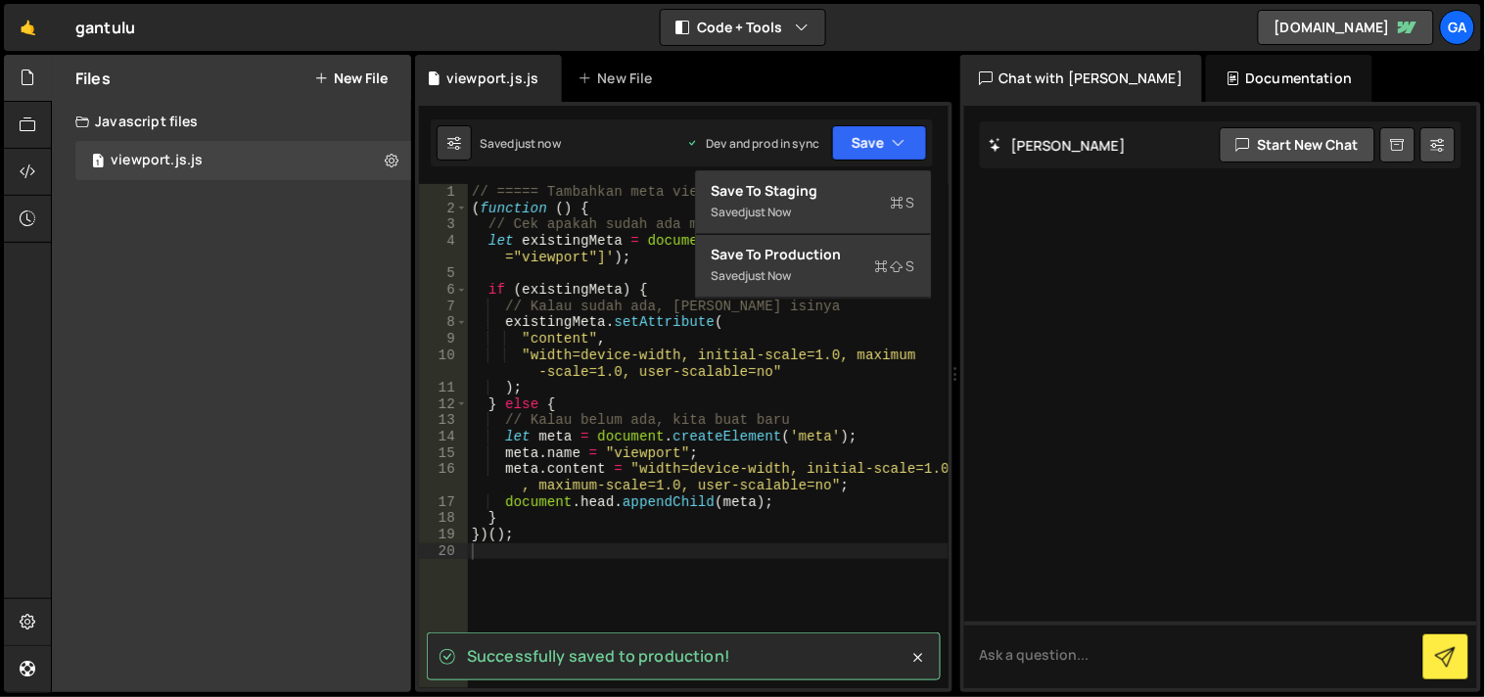
click at [575, 333] on div "// ===== Tambahkan meta viewport no zoom ===== ( function ( ) { // Cek apakah s…" at bounding box center [709, 453] width 482 height 539
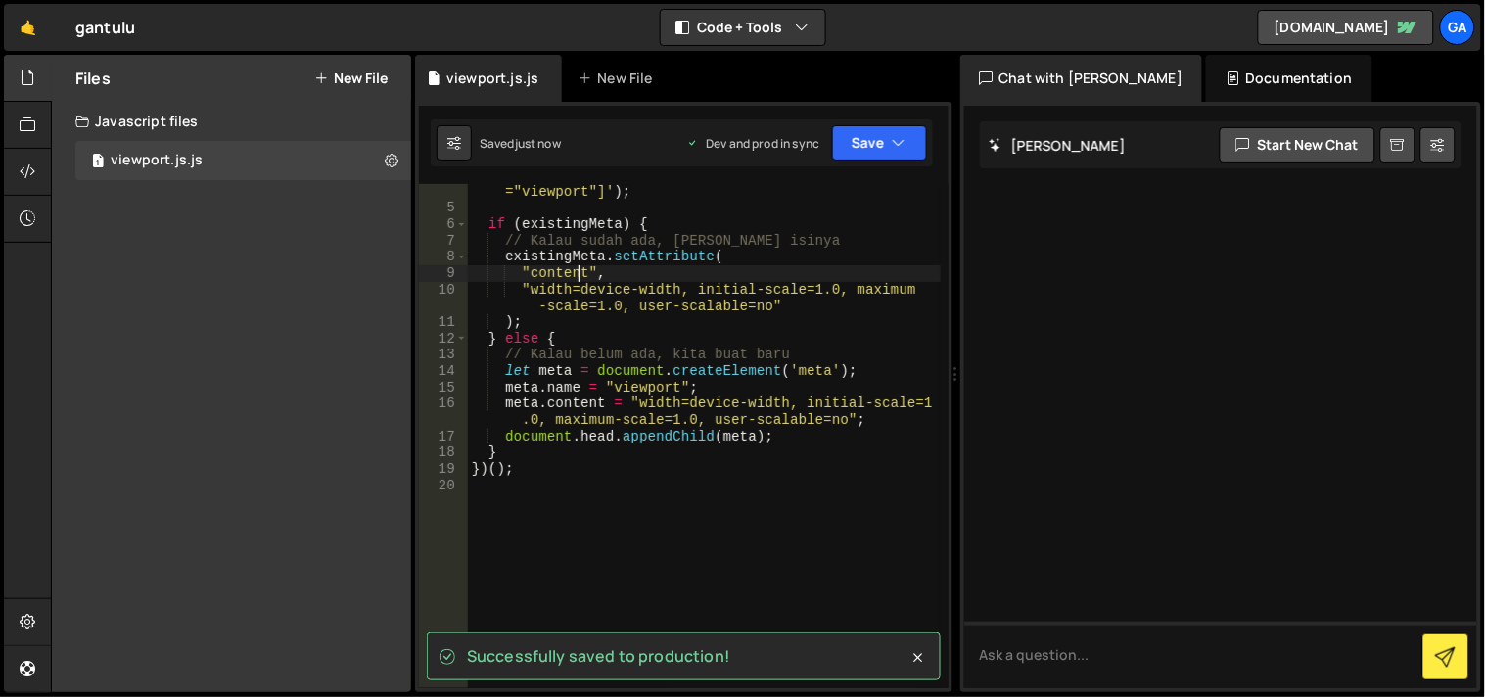
scroll to position [114, 0]
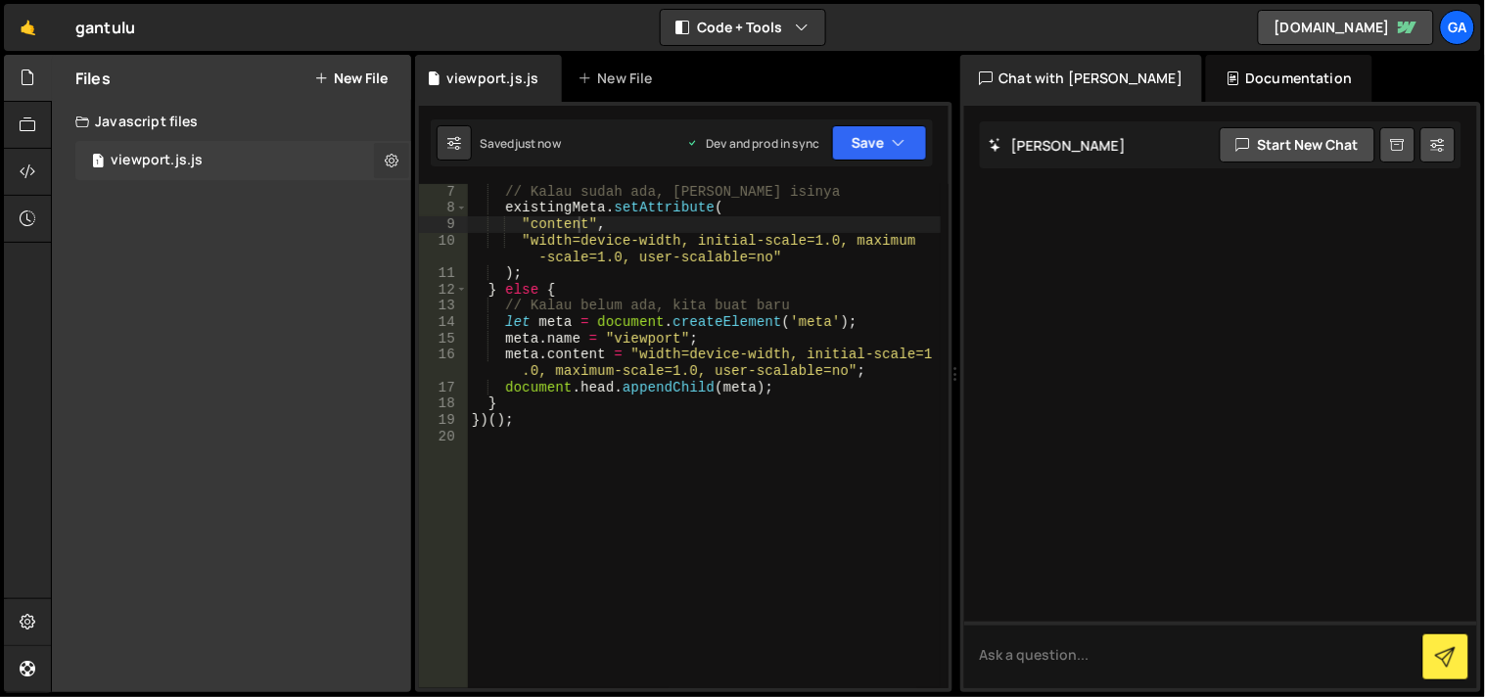
click at [398, 154] on icon at bounding box center [392, 160] width 14 height 19
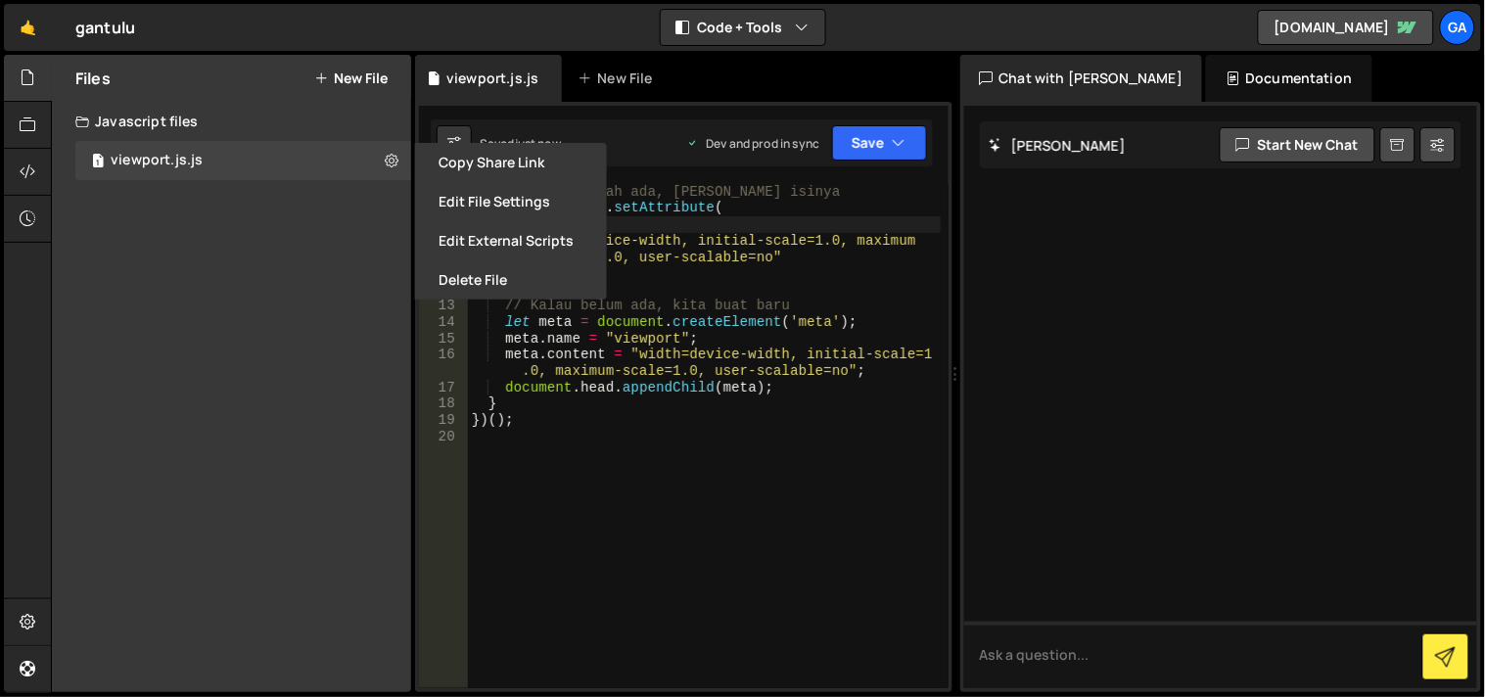
click at [302, 233] on div "Files New File Create your first file Get started by starting a Javascript or C…" at bounding box center [231, 373] width 359 height 637
click at [179, 114] on div "Javascript files" at bounding box center [231, 121] width 359 height 39
click at [187, 131] on div "Javascript files" at bounding box center [231, 121] width 359 height 39
click at [198, 257] on div "Files New File Create your first file Get started by starting a Javascript or C…" at bounding box center [231, 373] width 359 height 637
click at [216, 249] on div "Files New File Create your first file Get started by starting a Javascript or C…" at bounding box center [231, 373] width 359 height 637
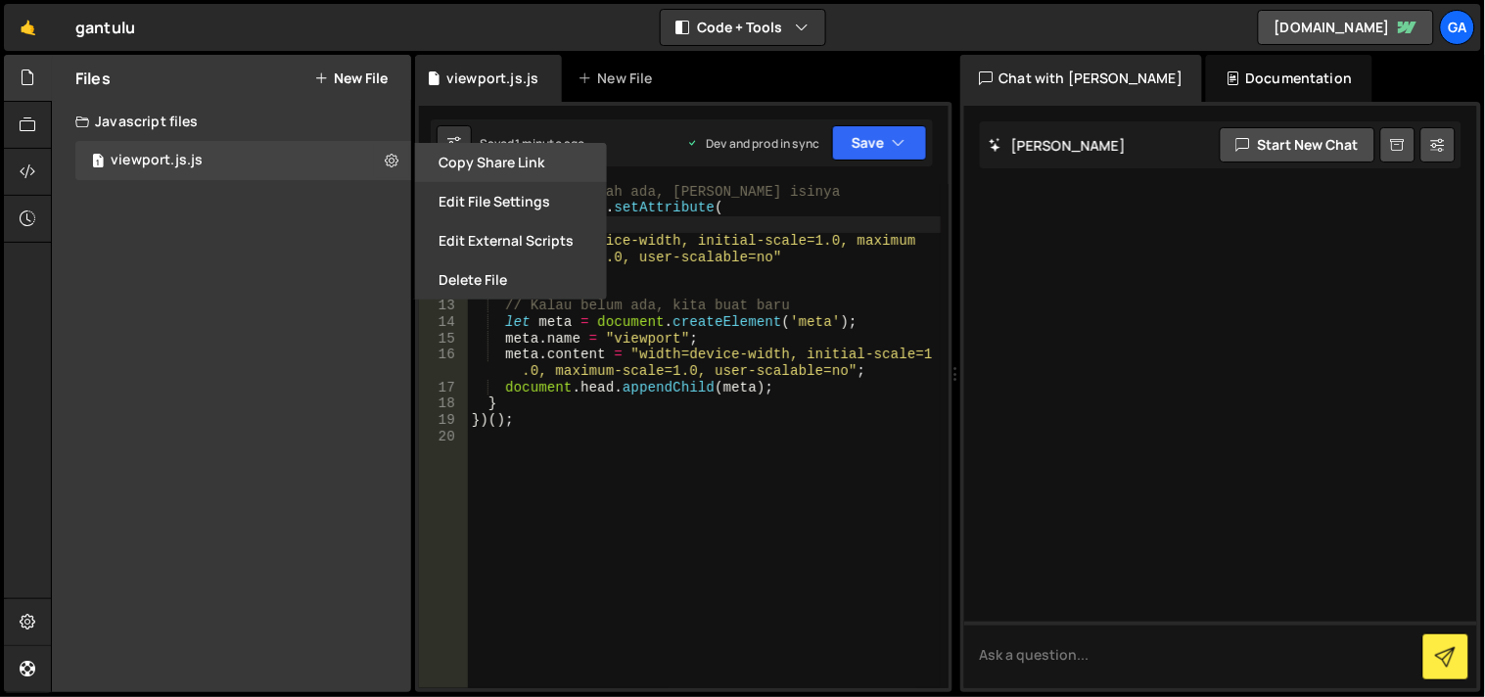
click at [482, 158] on button "Copy share link" at bounding box center [511, 162] width 192 height 39
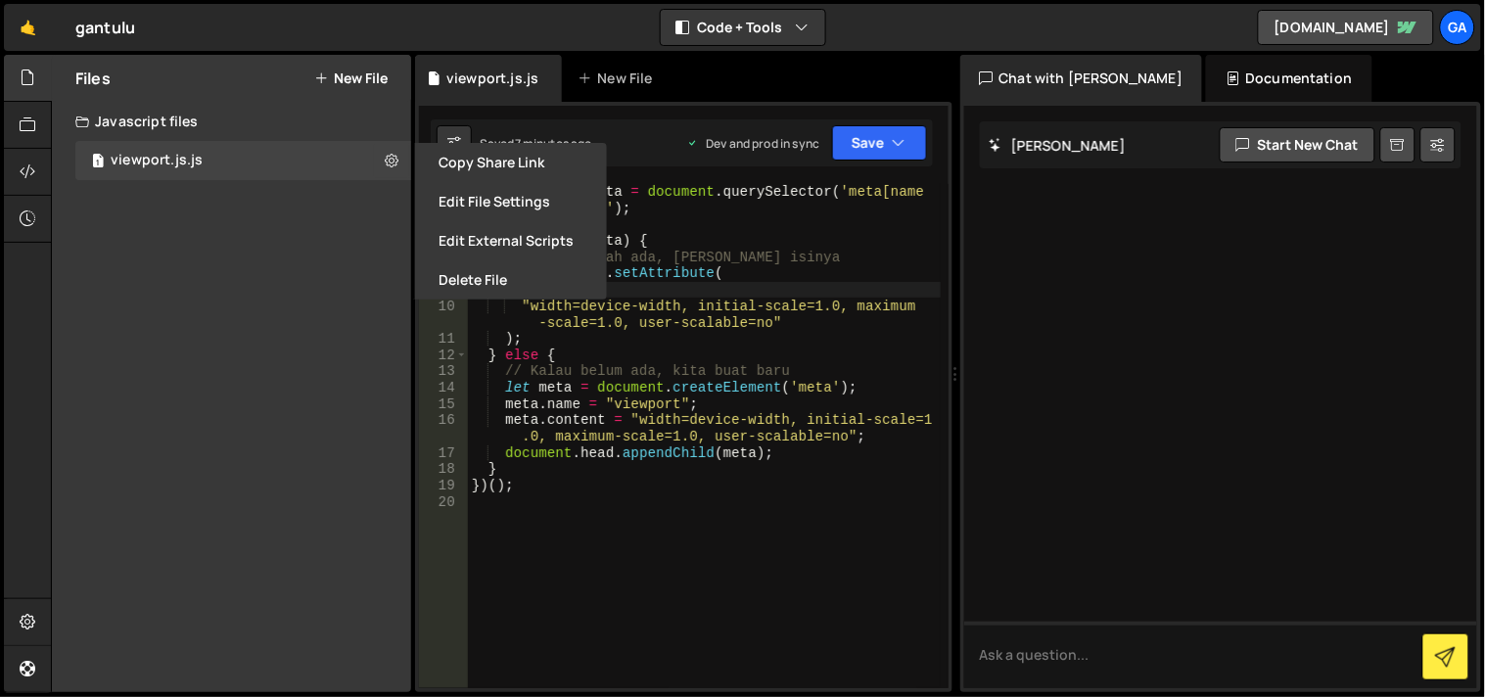
click at [734, 237] on div "// Cek apakah sudah ada meta viewport let existingMeta = document . querySelect…" at bounding box center [705, 436] width 474 height 539
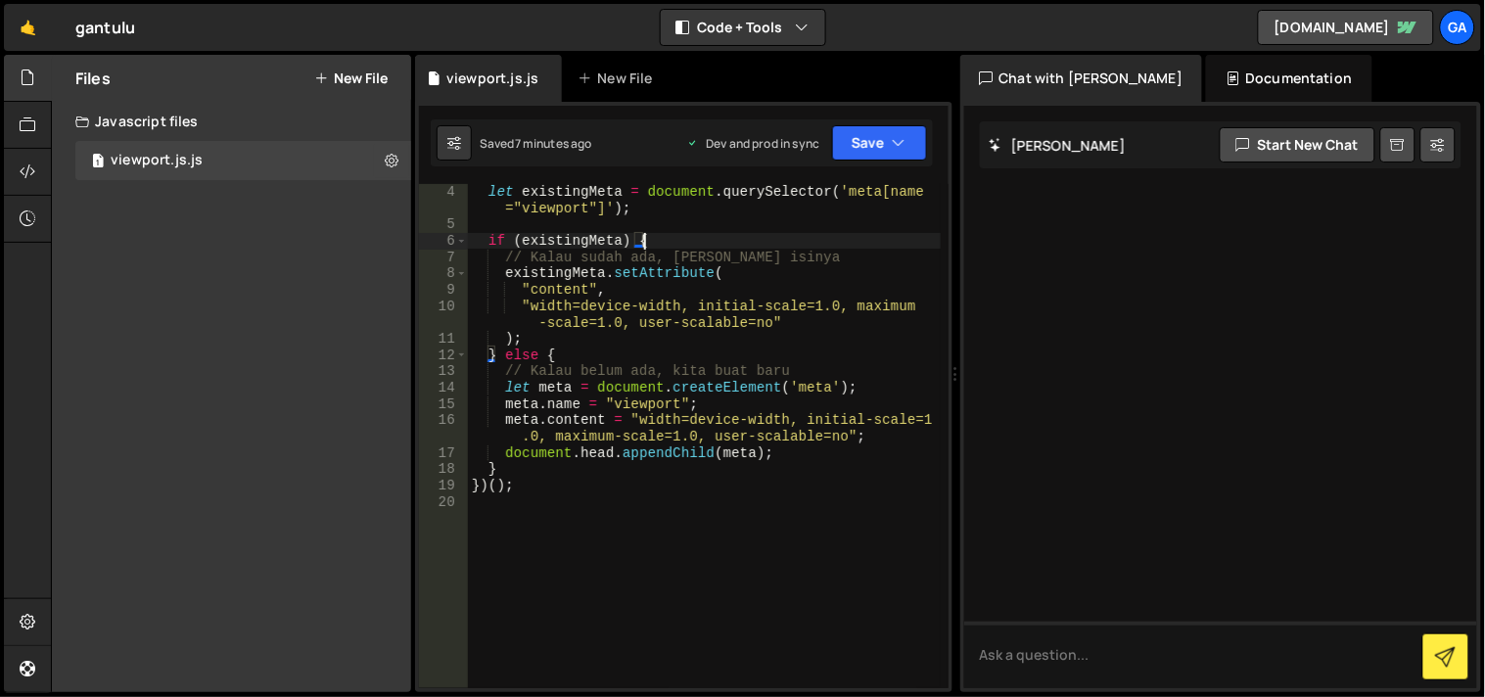
type textarea "})();"
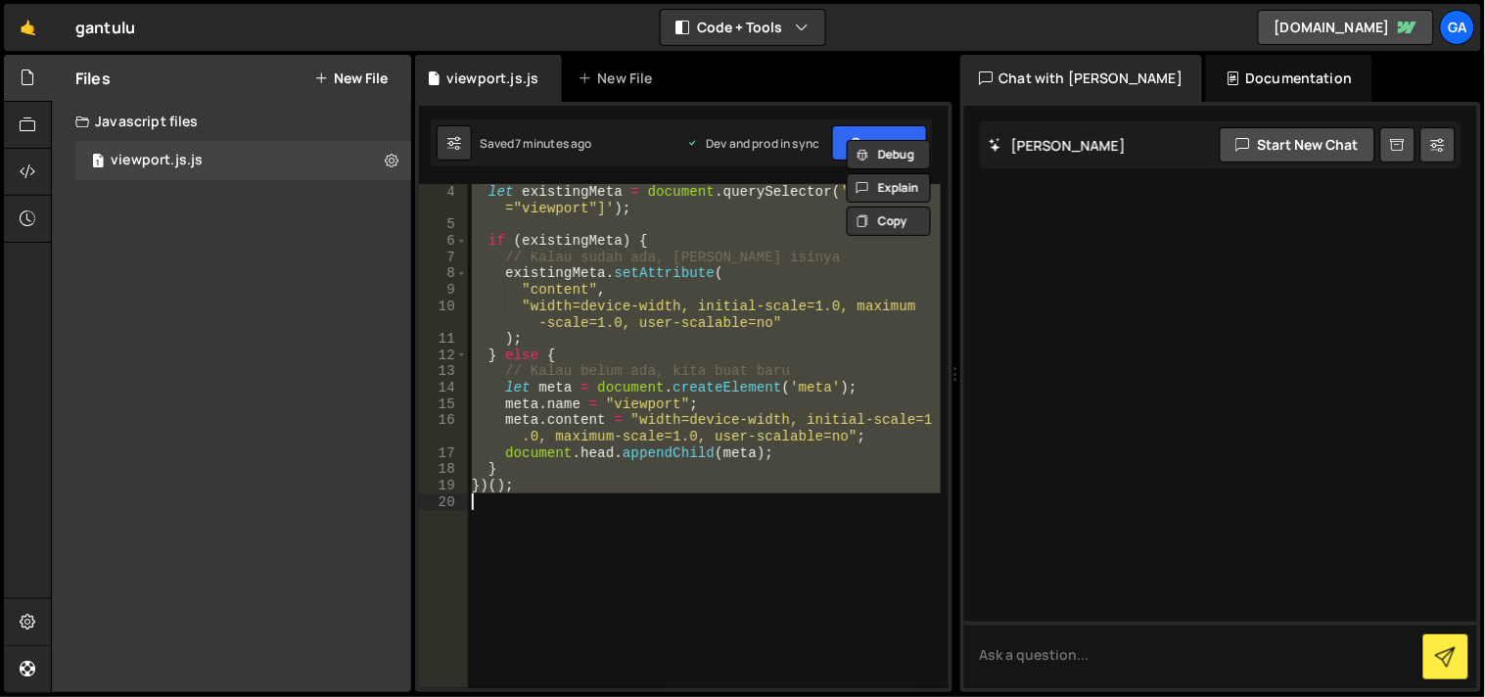
paste textarea
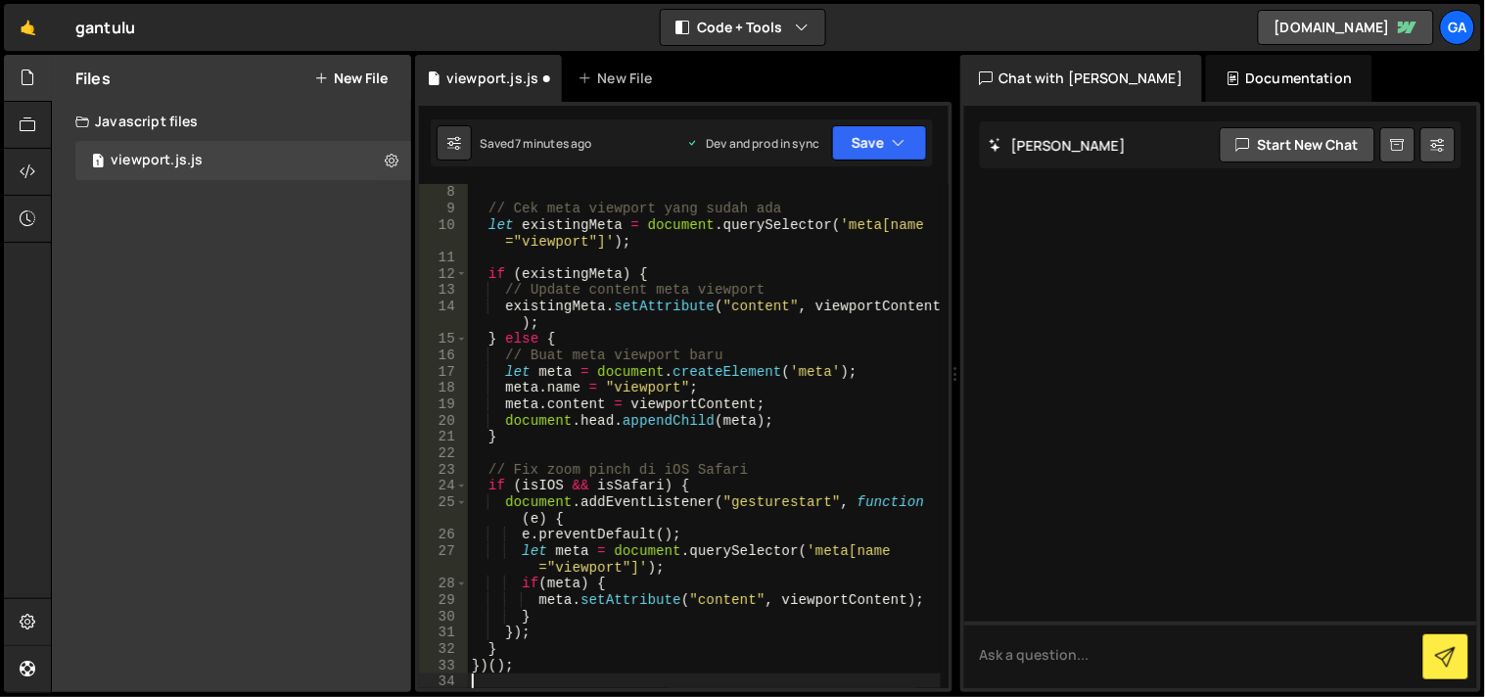
scroll to position [179, 0]
click at [855, 134] on button "Save" at bounding box center [879, 142] width 95 height 35
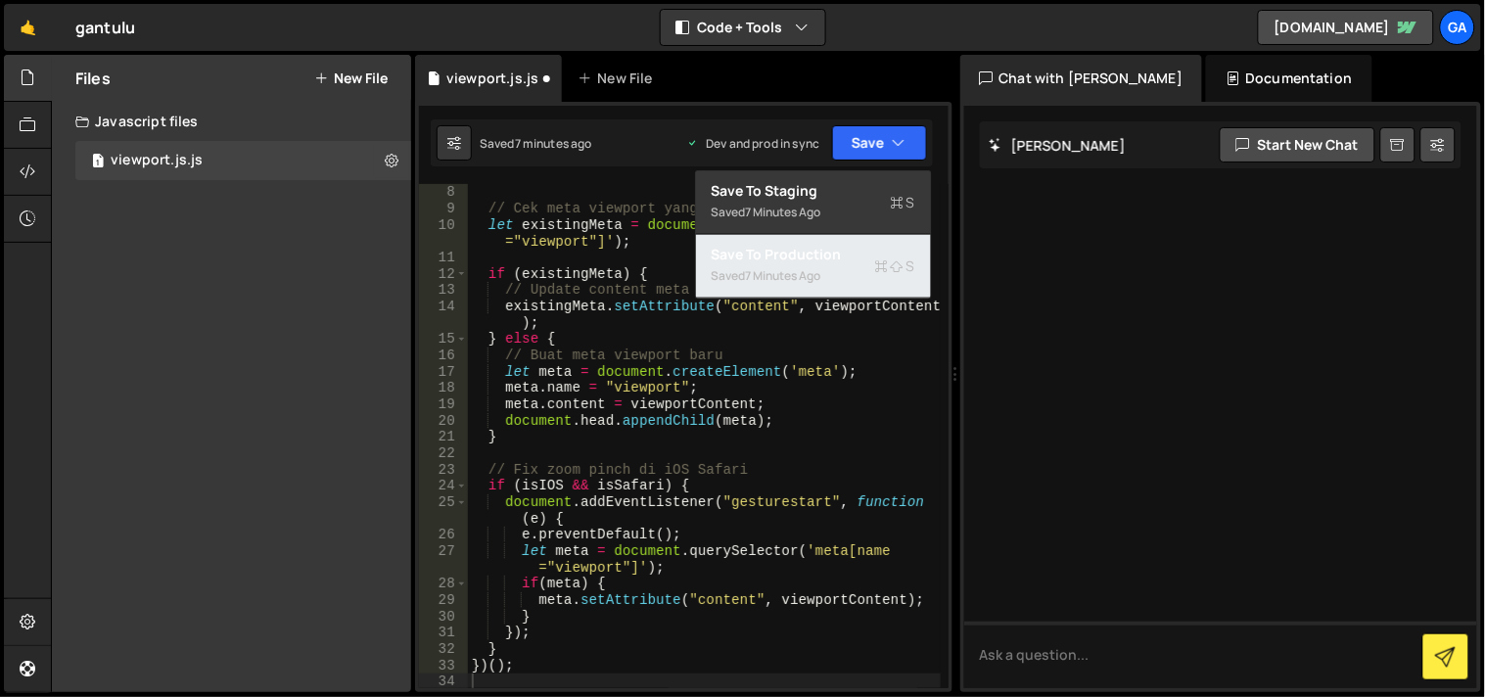
click at [786, 267] on div "7 minutes ago" at bounding box center [783, 275] width 75 height 17
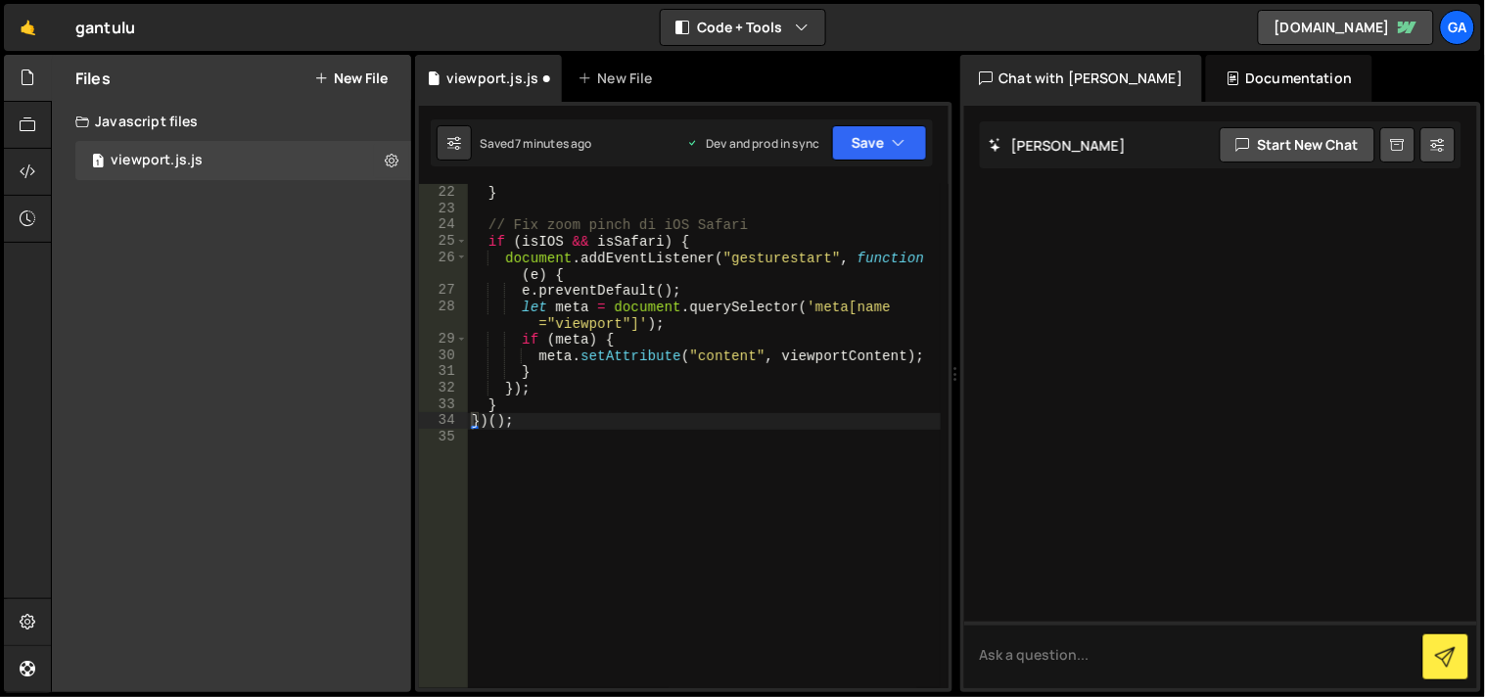
scroll to position [441, 0]
click at [23, 117] on icon at bounding box center [28, 125] width 16 height 22
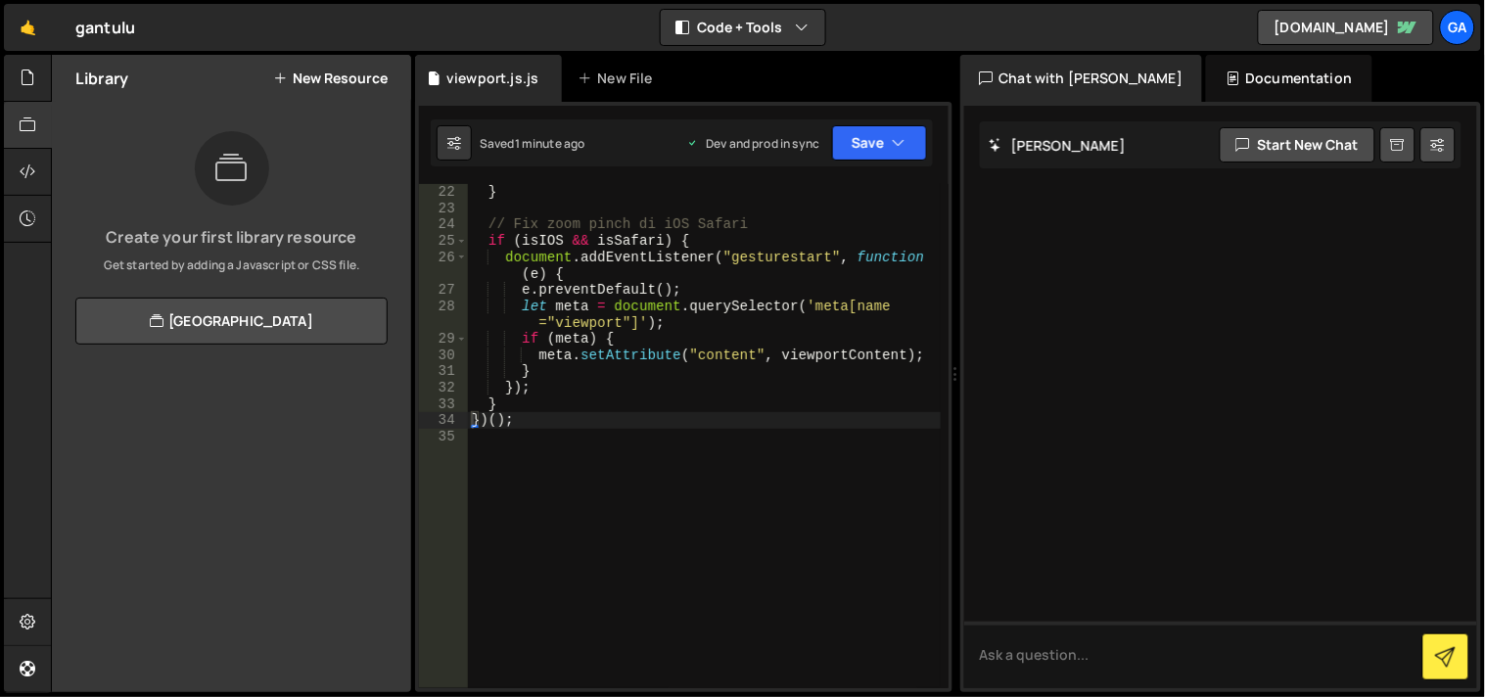
click at [337, 75] on button "New Resource" at bounding box center [330, 78] width 115 height 16
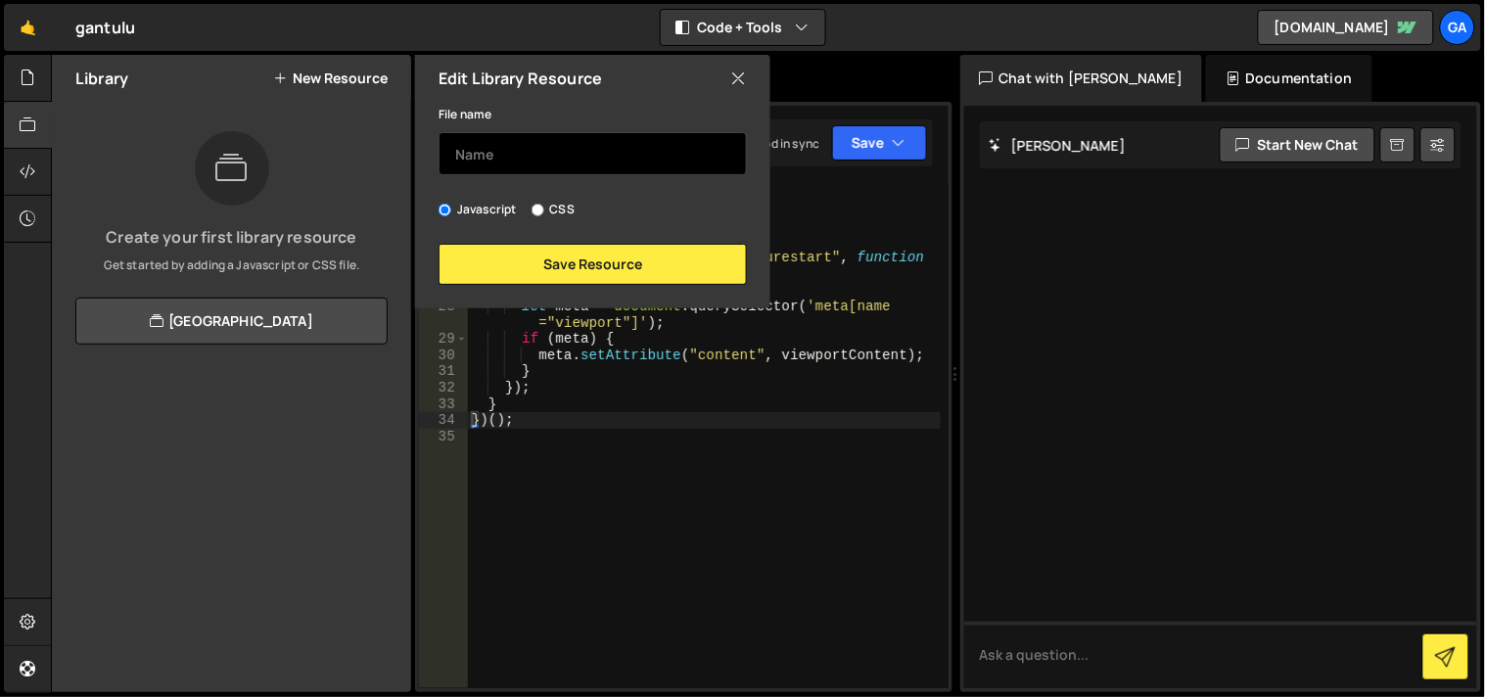
click at [511, 141] on input "text" at bounding box center [593, 153] width 308 height 43
click at [731, 79] on icon at bounding box center [739, 79] width 16 height 22
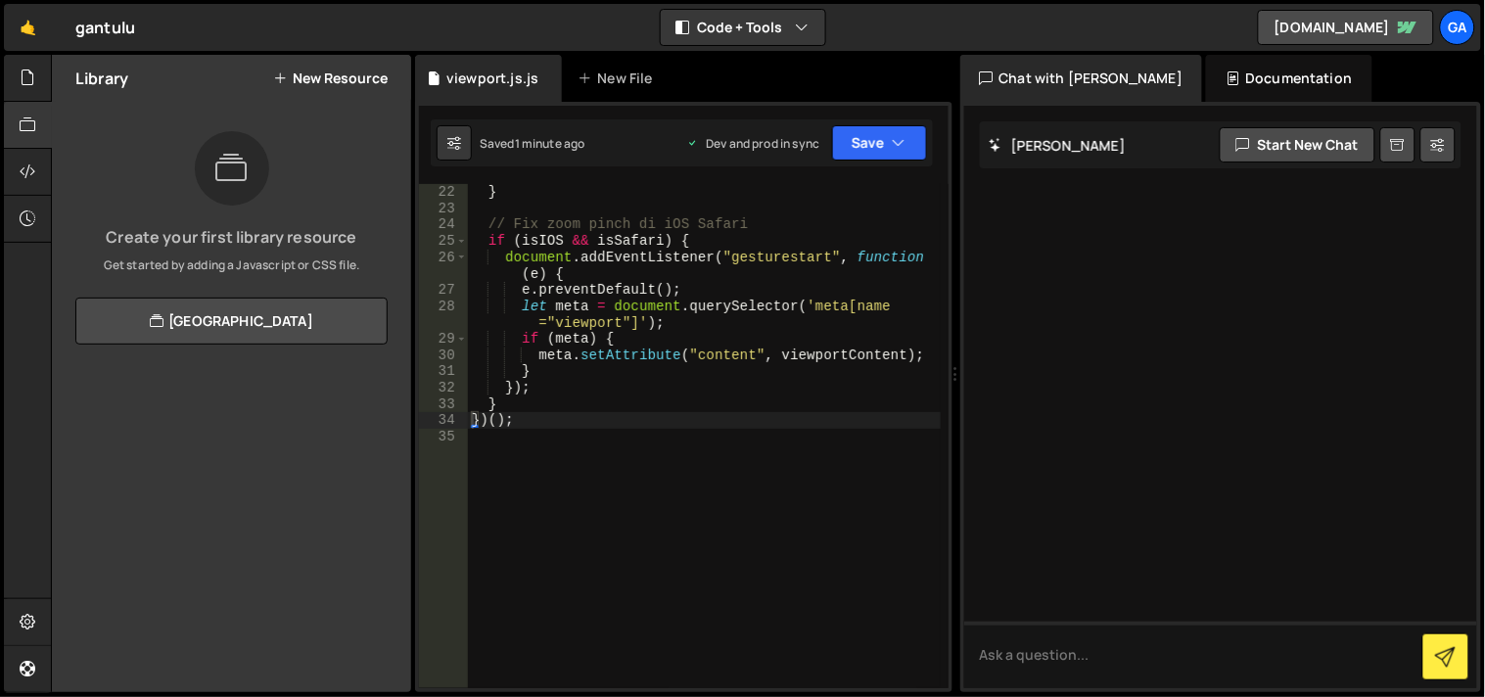
click at [1221, 80] on div "Documentation" at bounding box center [1288, 78] width 165 height 47
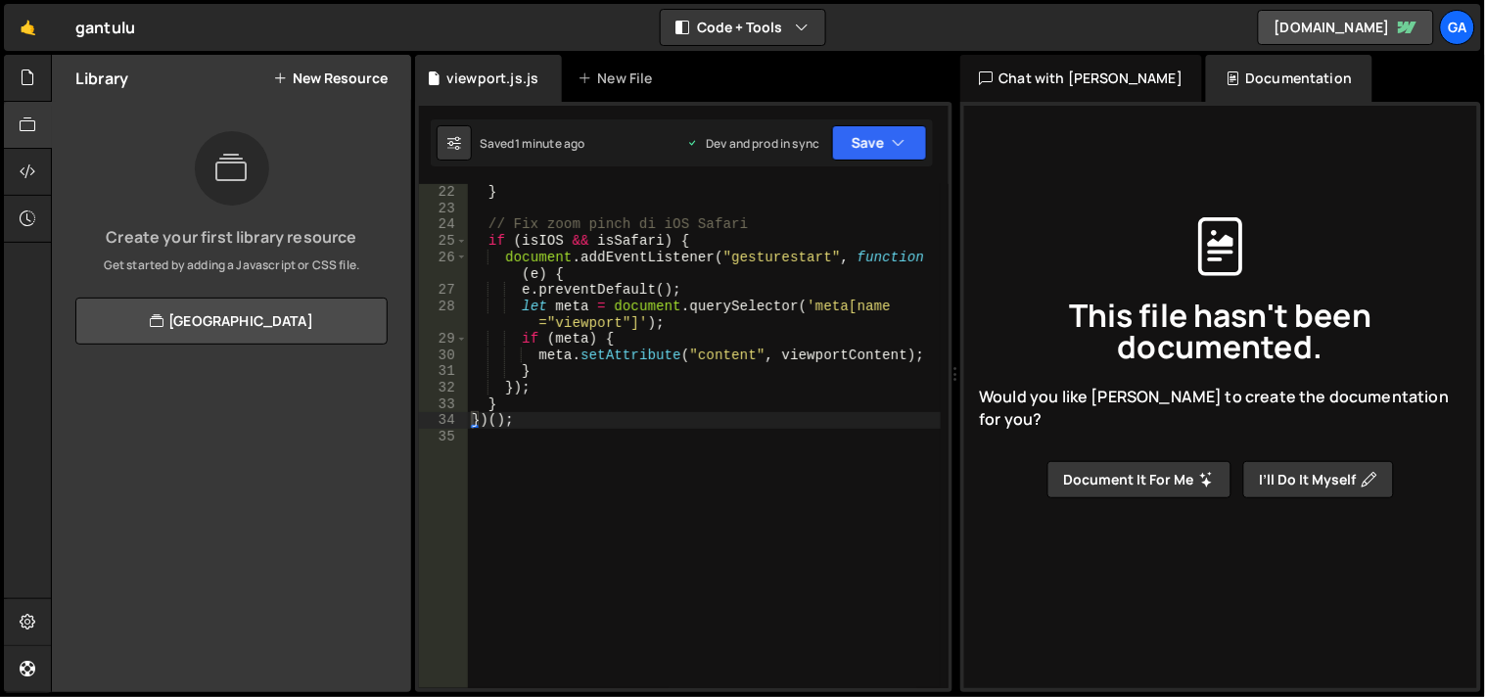
scroll to position [49, 0]
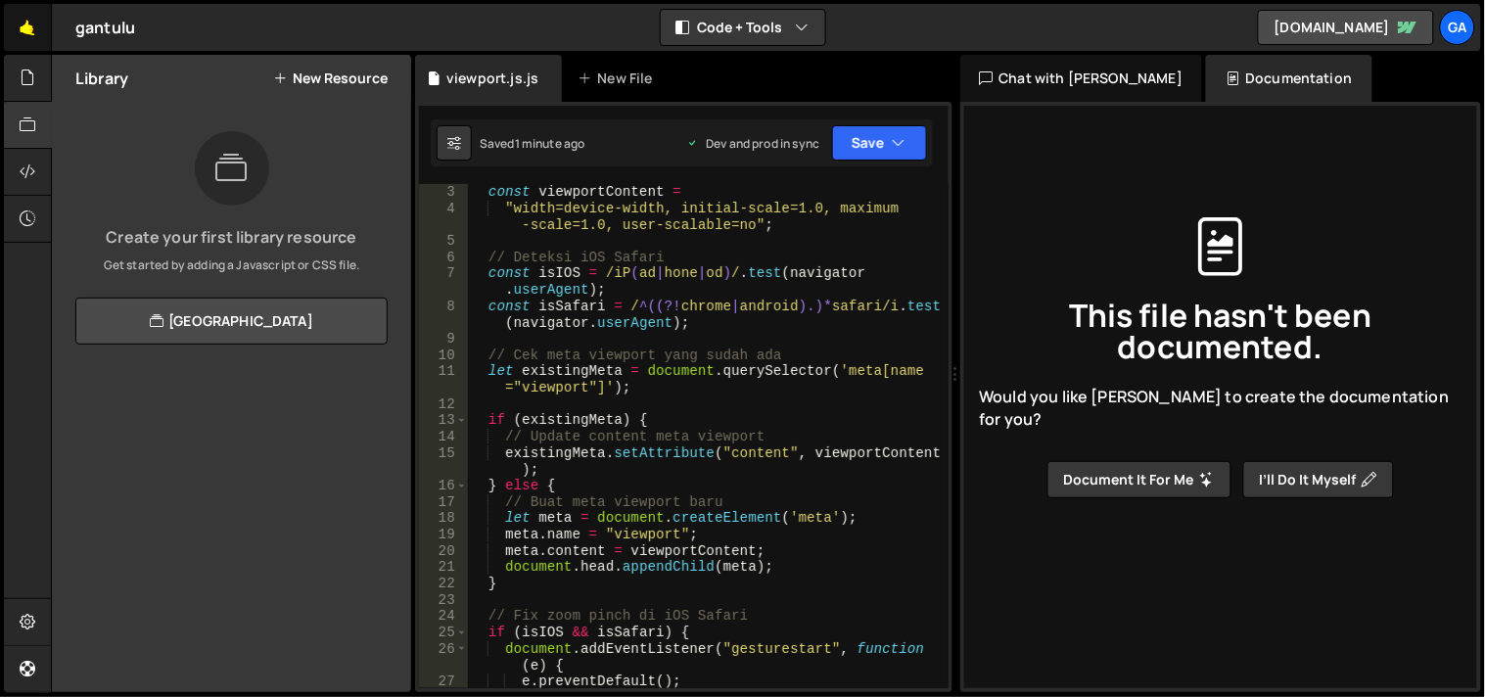
click at [11, 33] on link "🤙" at bounding box center [28, 27] width 48 height 47
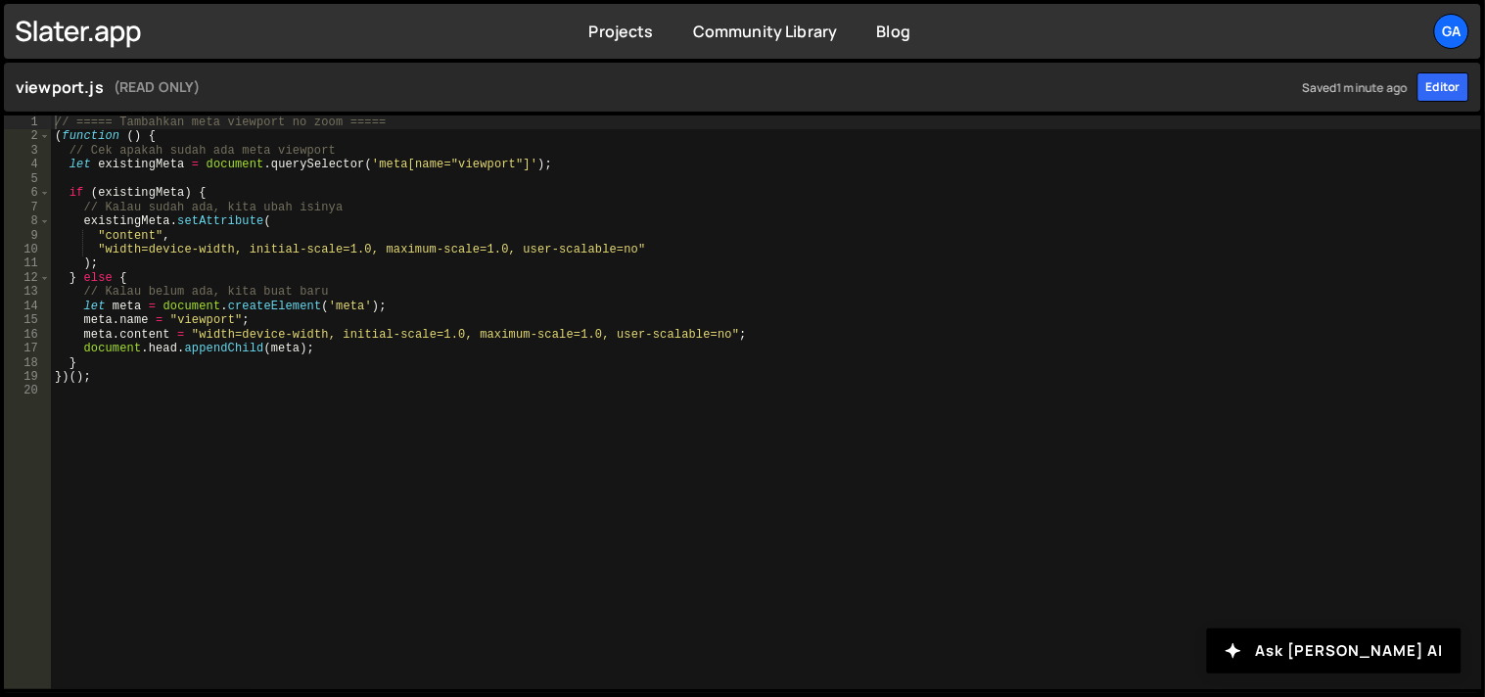
click at [207, 170] on div "// ===== Tambahkan meta viewport no zoom ===== ( function ( ) { // Cek apakah s…" at bounding box center [767, 418] width 1432 height 604
click at [168, 360] on div "// ===== Tambahkan meta viewport no zoom ===== ( function ( ) { // Cek apakah s…" at bounding box center [767, 418] width 1432 height 604
type textarea "}"
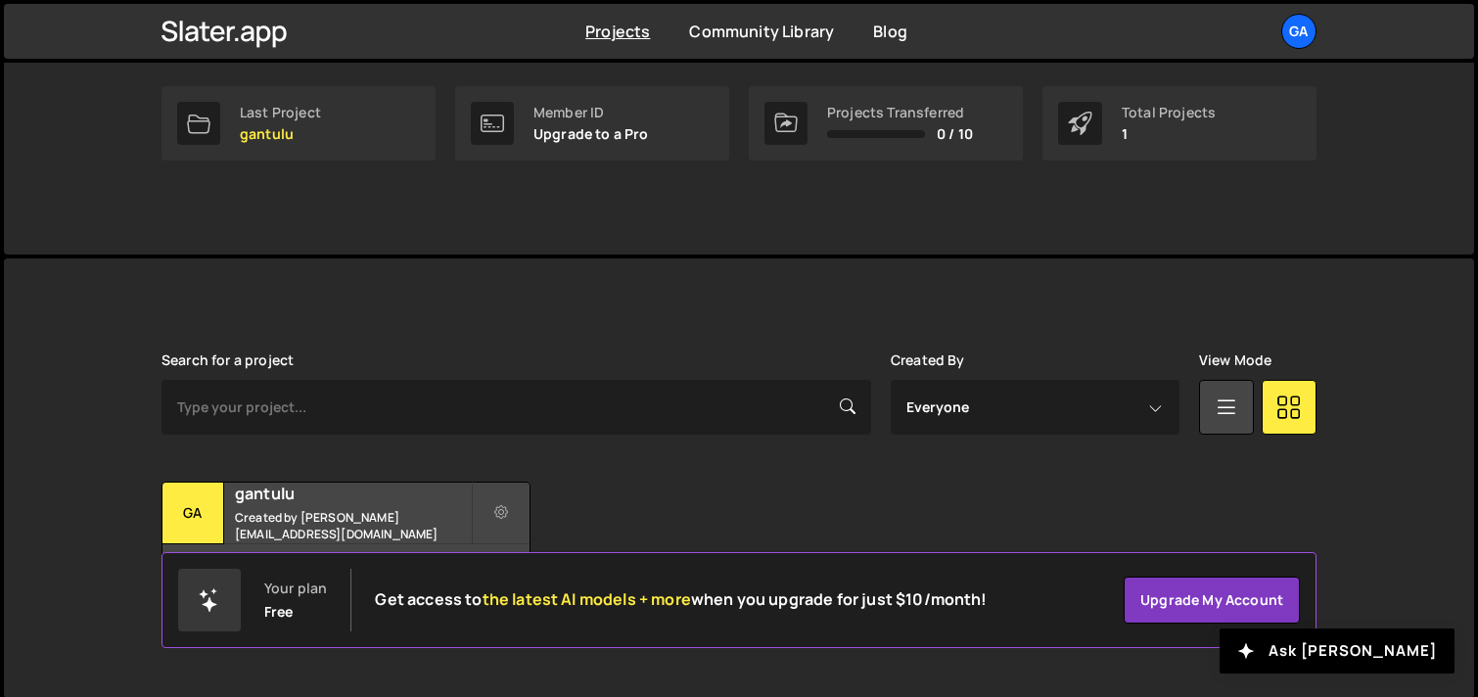
scroll to position [309, 0]
click at [496, 493] on button at bounding box center [501, 510] width 59 height 63
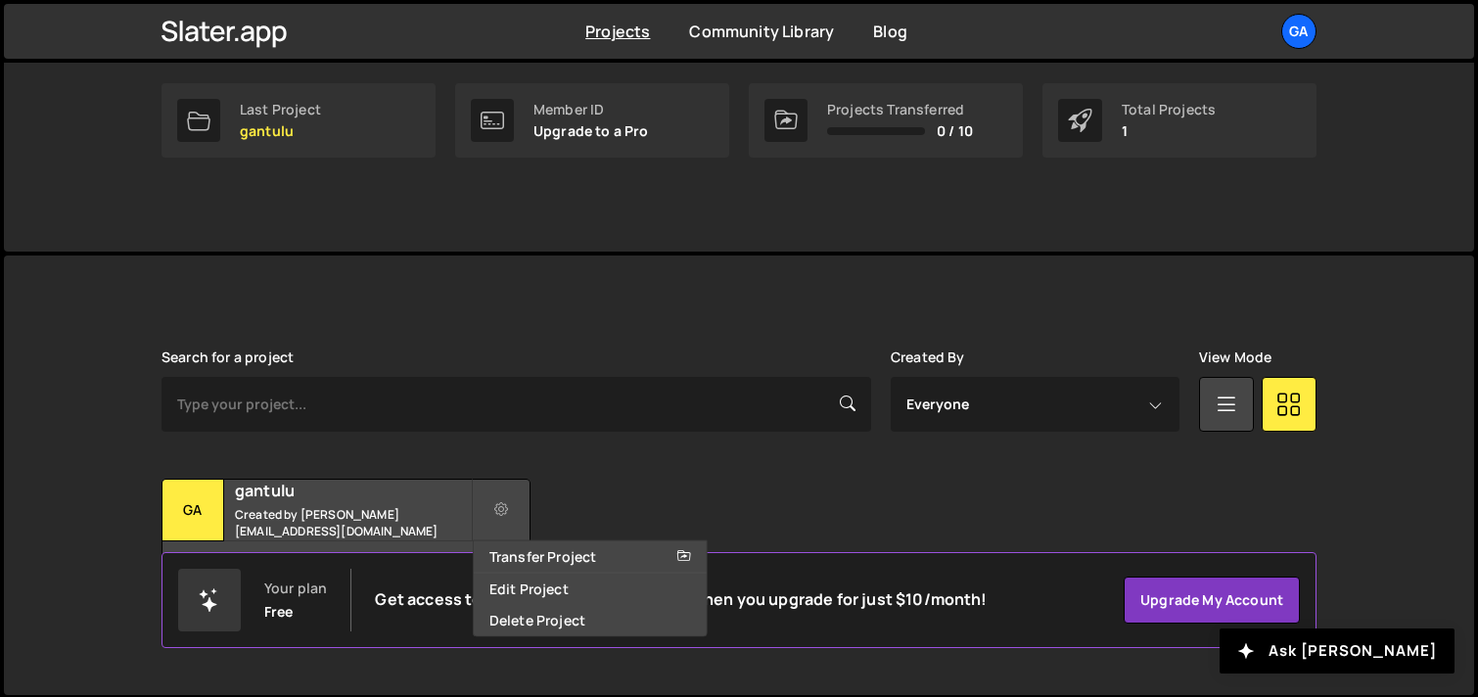
click at [584, 472] on div "Search for a project Created By Everyone [EMAIL_ADDRESS][DOMAIN_NAME] View Mode…" at bounding box center [739, 476] width 1155 height 252
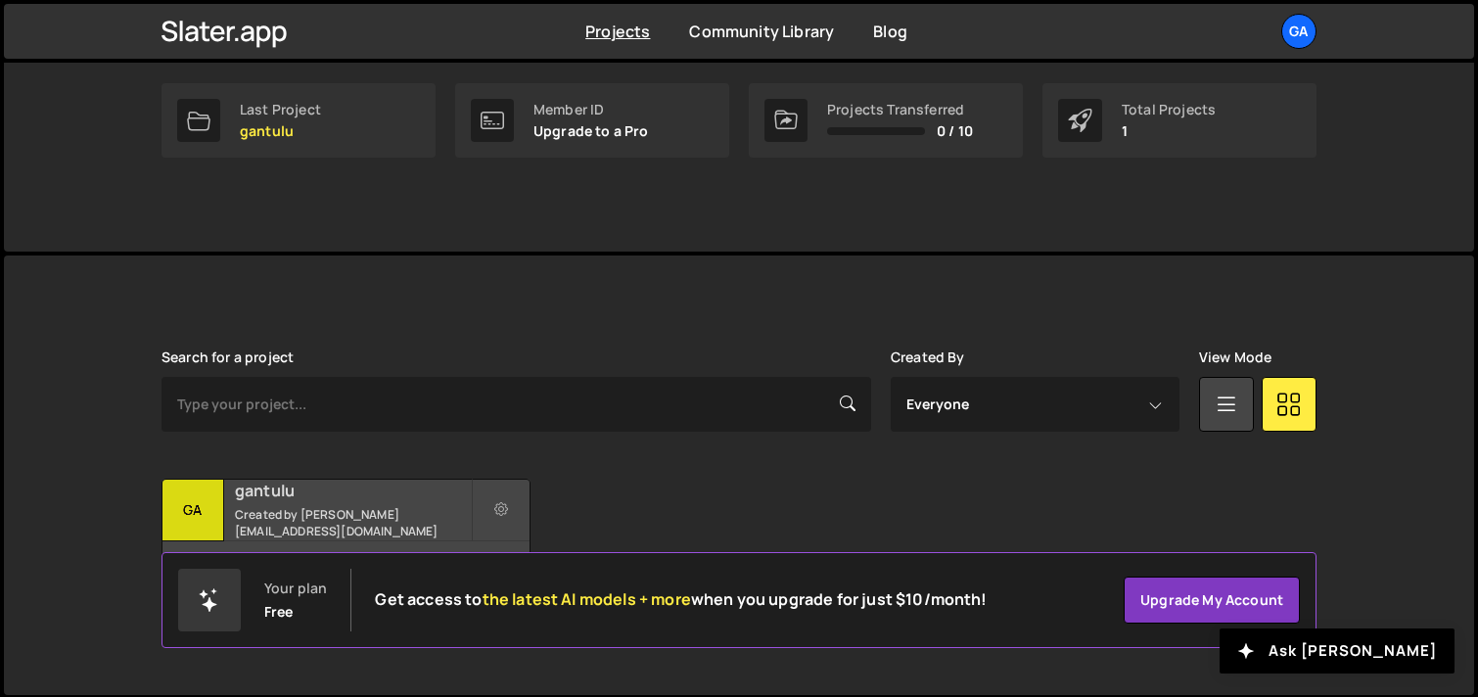
click at [337, 493] on h2 "gantulu" at bounding box center [353, 491] width 236 height 22
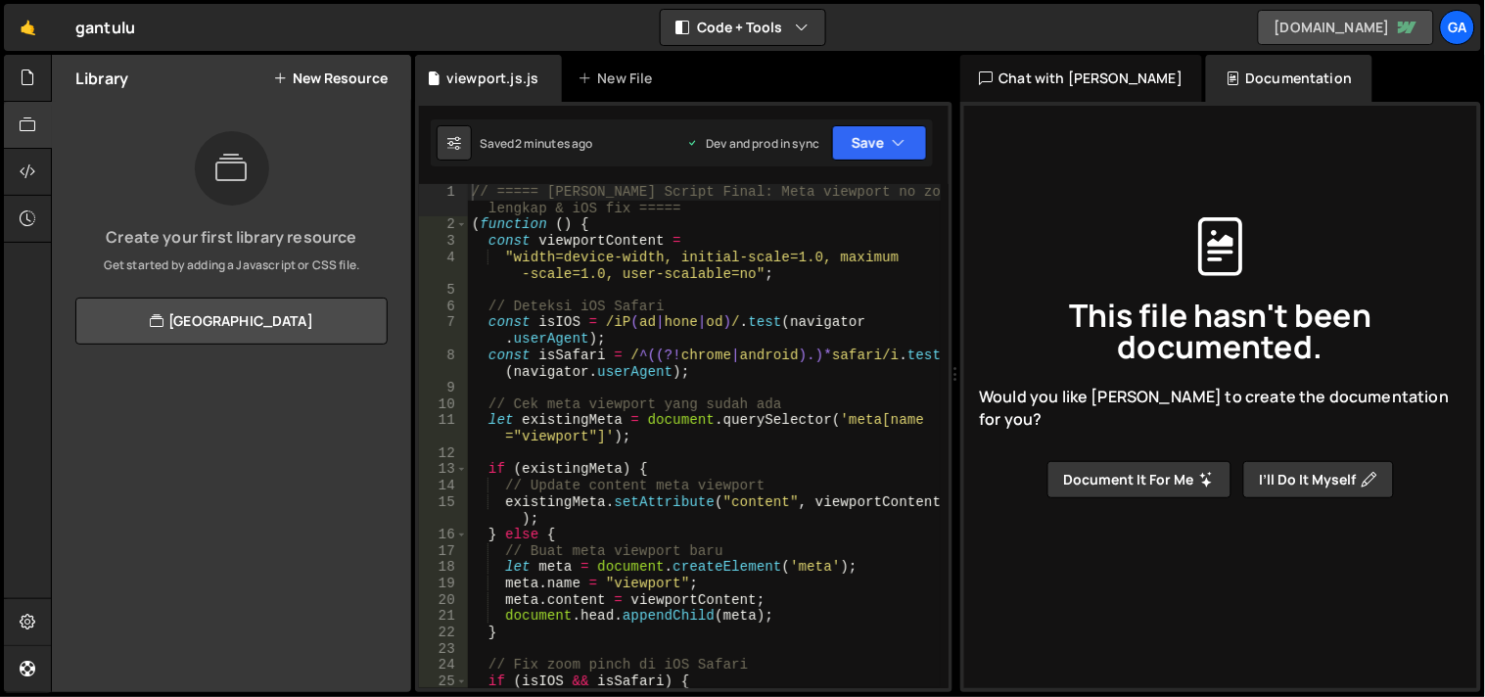
click at [1366, 27] on link "[DOMAIN_NAME]" at bounding box center [1346, 27] width 176 height 35
click at [23, 176] on icon at bounding box center [28, 172] width 16 height 22
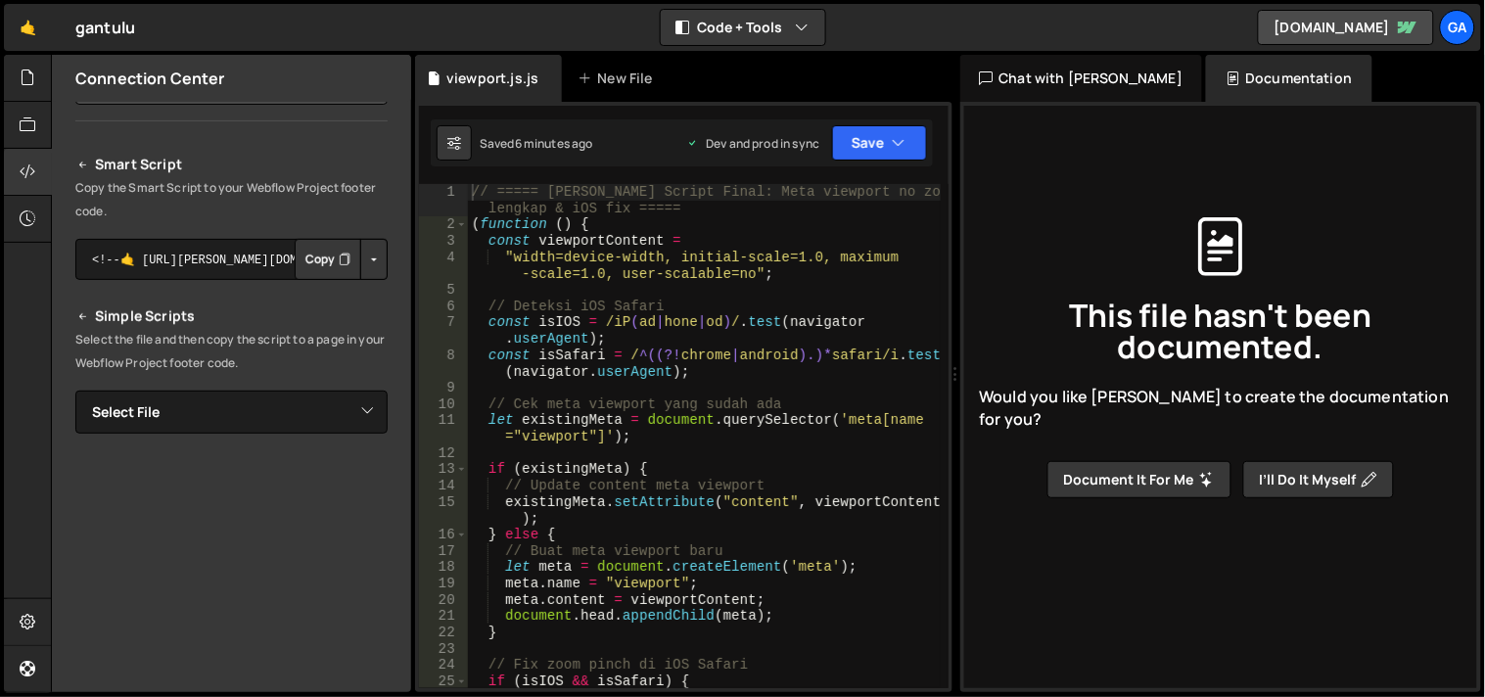
scroll to position [341, 0]
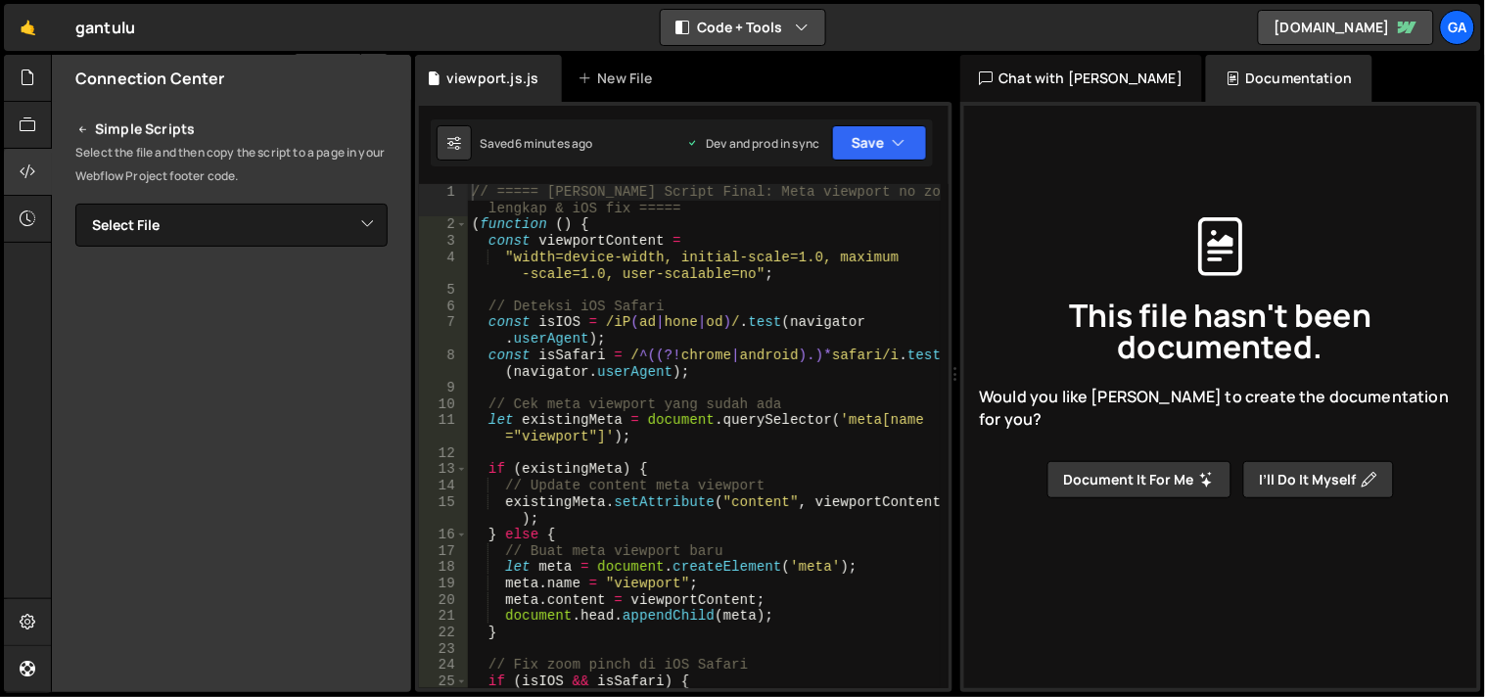
click at [762, 40] on button "Code + Tools" at bounding box center [743, 27] width 164 height 35
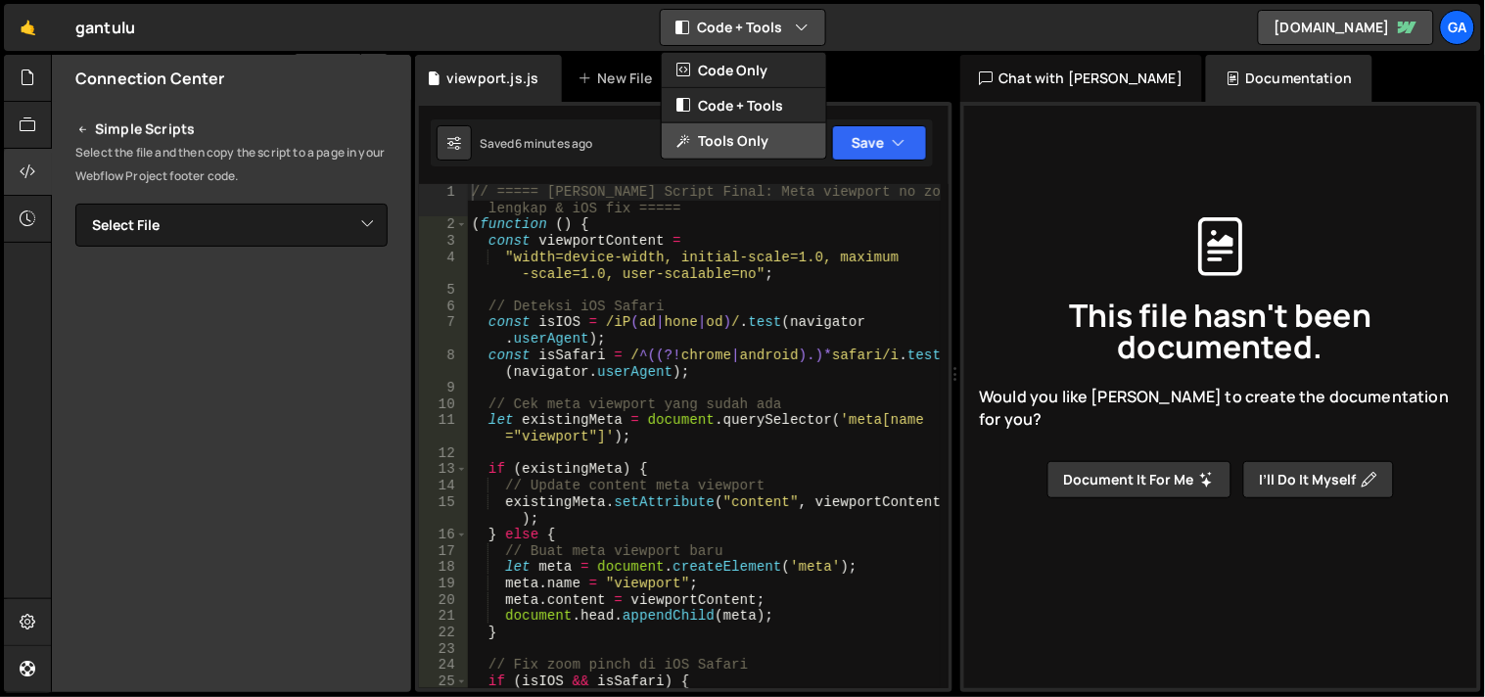
click at [732, 145] on button "Tools Only" at bounding box center [744, 140] width 164 height 35
